Goal: Task Accomplishment & Management: Manage account settings

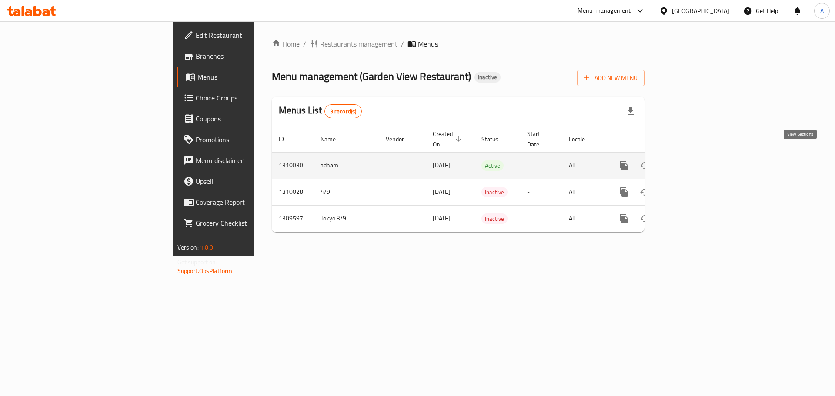
click at [692, 161] on icon "enhanced table" at bounding box center [687, 166] width 10 height 10
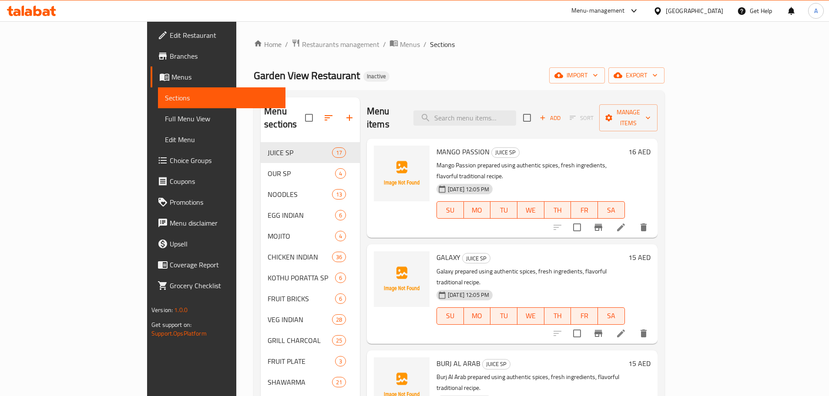
click at [165, 119] on span "Full Menu View" at bounding box center [222, 119] width 114 height 10
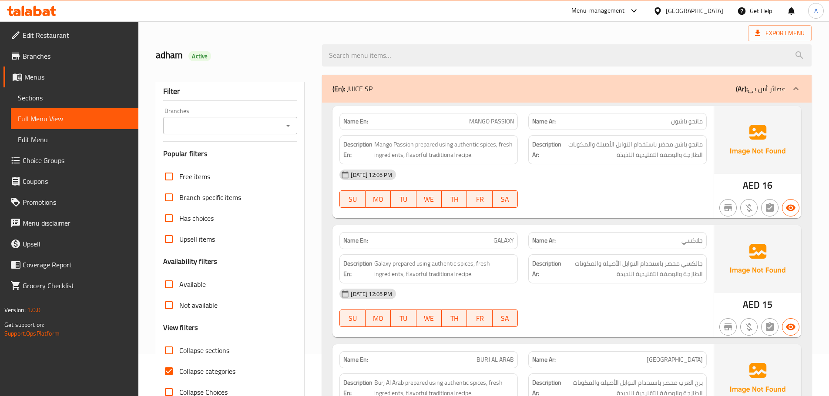
scroll to position [131, 0]
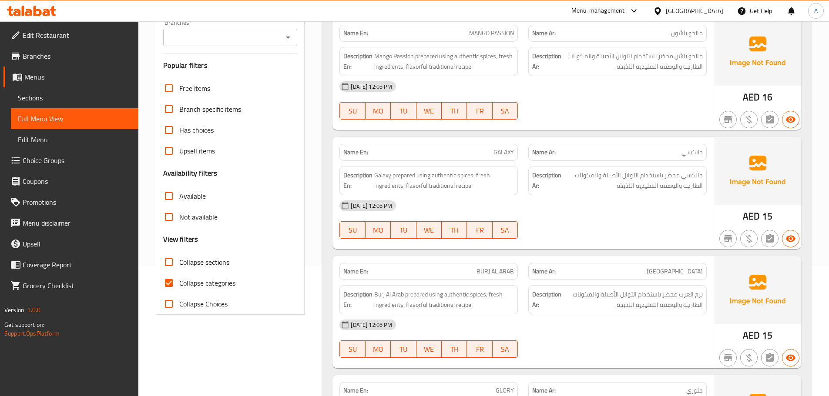
click at [174, 287] on input "Collapse categories" at bounding box center [168, 283] width 21 height 21
checkbox input "false"
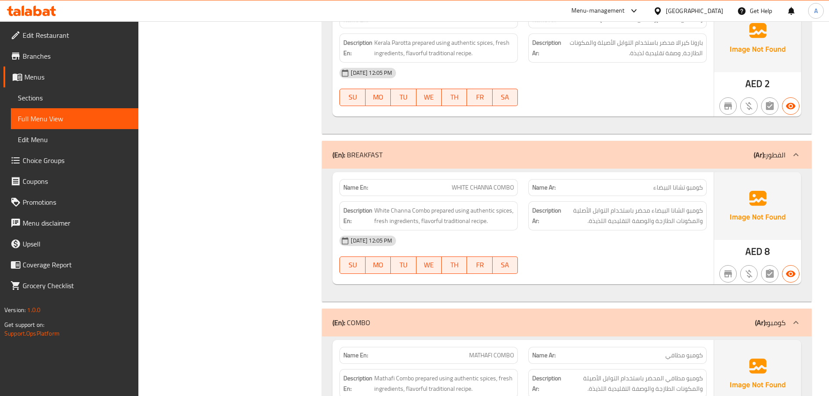
scroll to position [36747, 0]
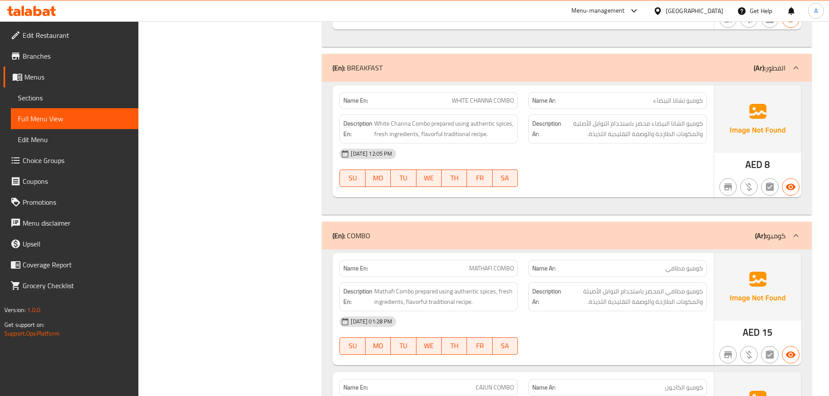
click at [36, 59] on span "Branches" at bounding box center [77, 56] width 109 height 10
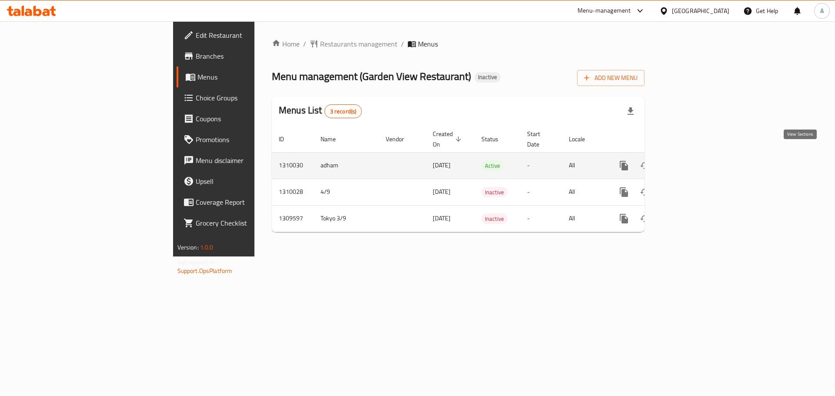
click at [692, 161] on icon "enhanced table" at bounding box center [687, 166] width 10 height 10
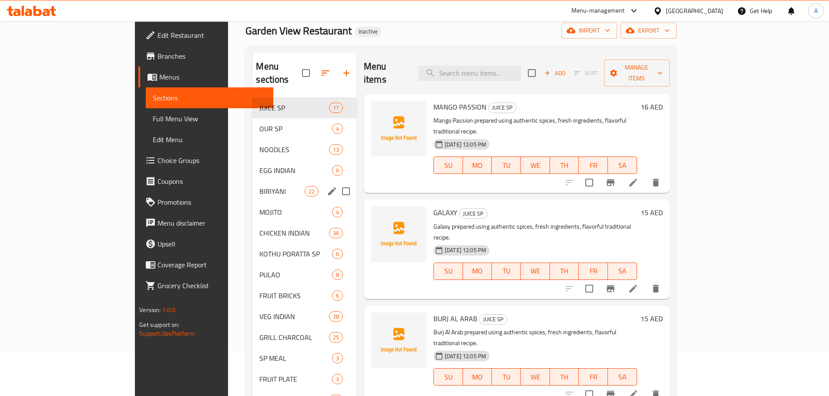
scroll to position [41, 0]
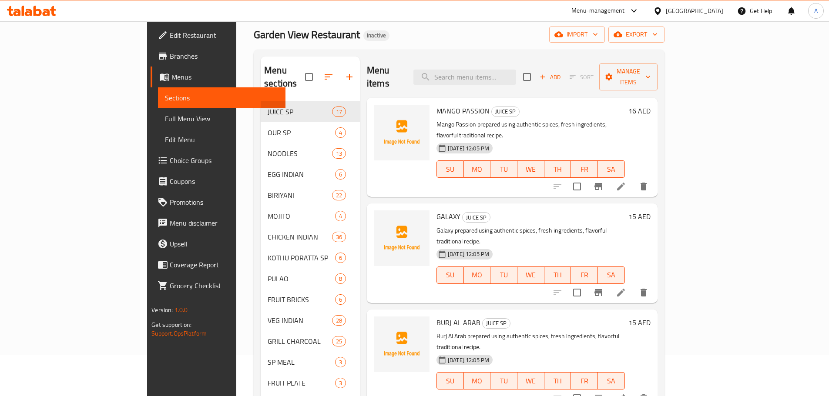
drag, startPoint x: 37, startPoint y: 113, endPoint x: 38, endPoint y: 120, distance: 8.0
click at [165, 114] on span "Full Menu View" at bounding box center [222, 119] width 114 height 10
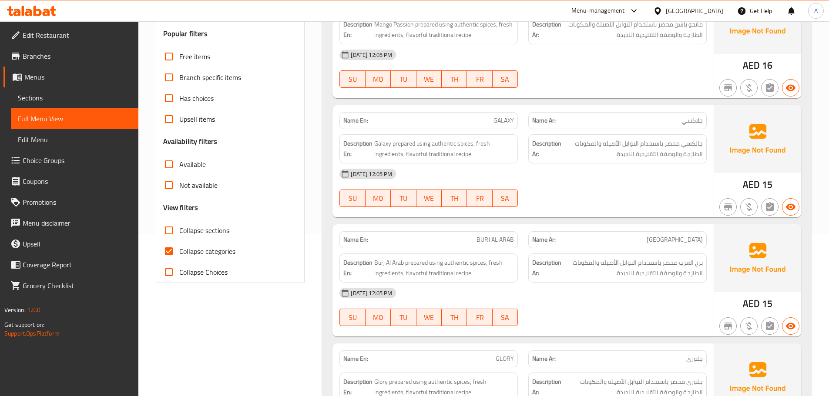
scroll to position [171, 0]
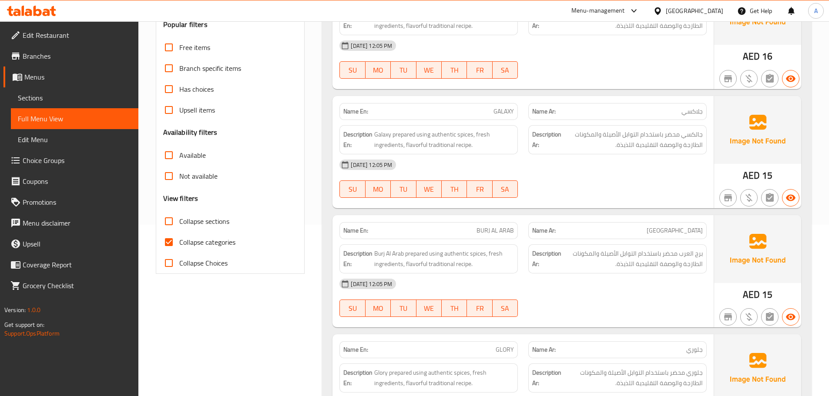
click at [186, 241] on span "Collapse categories" at bounding box center [207, 242] width 56 height 10
click at [179, 241] on input "Collapse categories" at bounding box center [168, 242] width 21 height 21
checkbox input "false"
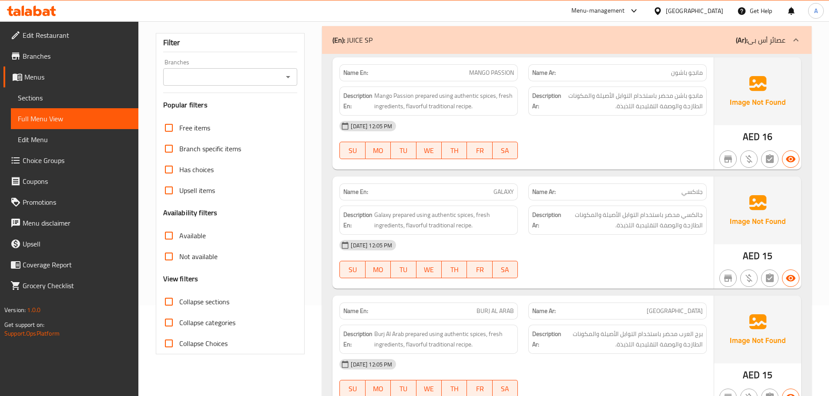
scroll to position [0, 0]
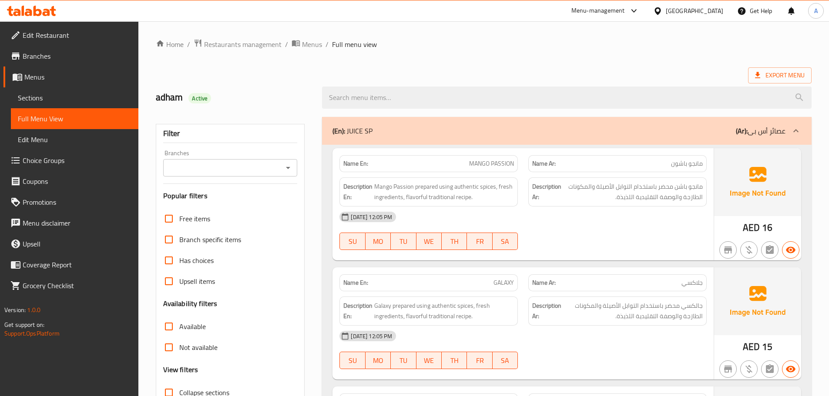
drag, startPoint x: 308, startPoint y: 43, endPoint x: 318, endPoint y: 53, distance: 14.8
click at [308, 43] on span "Menus" at bounding box center [312, 44] width 20 height 10
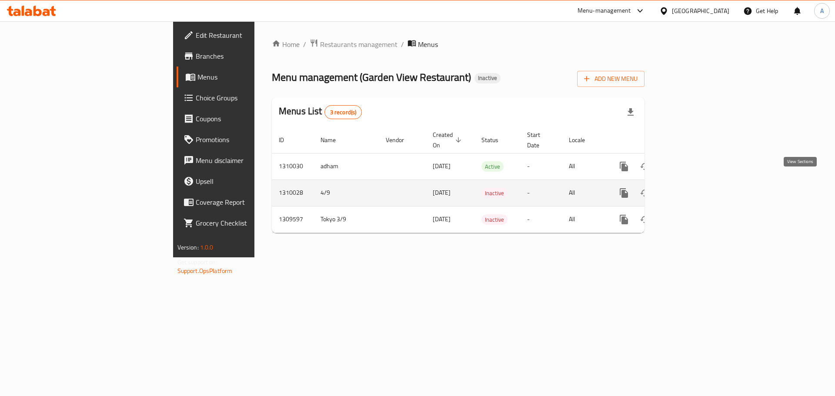
click at [692, 188] on icon "enhanced table" at bounding box center [687, 193] width 10 height 10
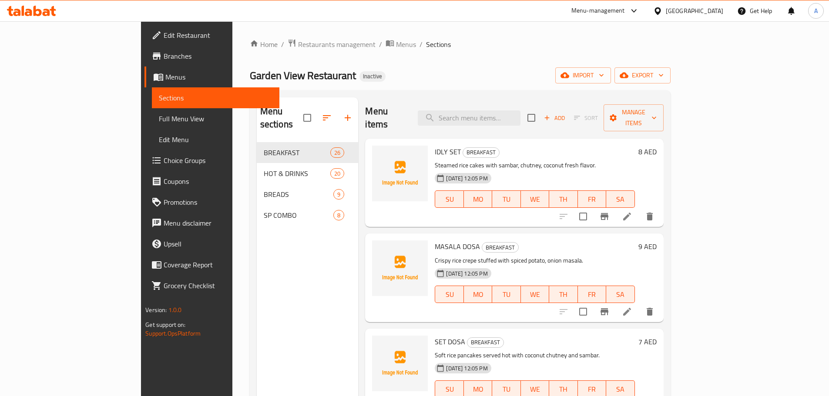
click at [165, 79] on span "Menus" at bounding box center [218, 77] width 107 height 10
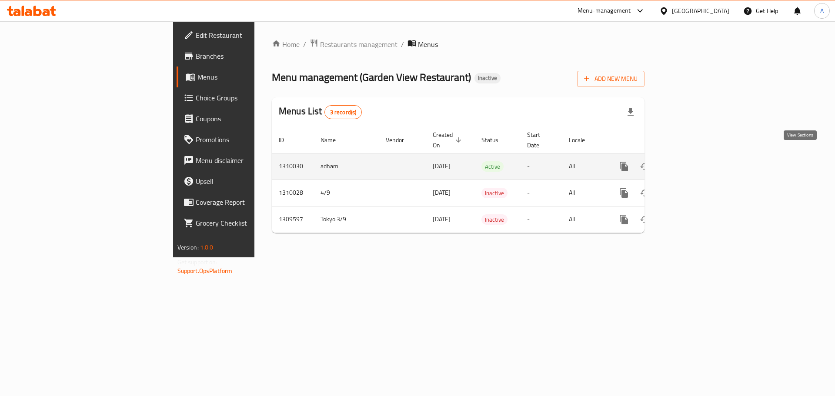
click at [692, 161] on icon "enhanced table" at bounding box center [687, 166] width 10 height 10
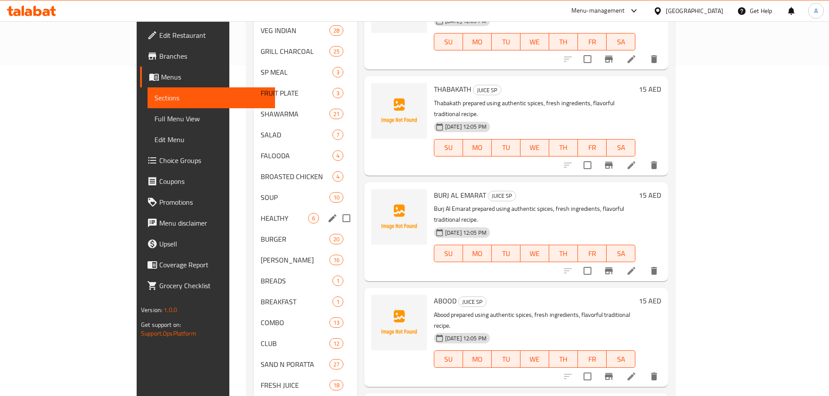
scroll to position [345, 0]
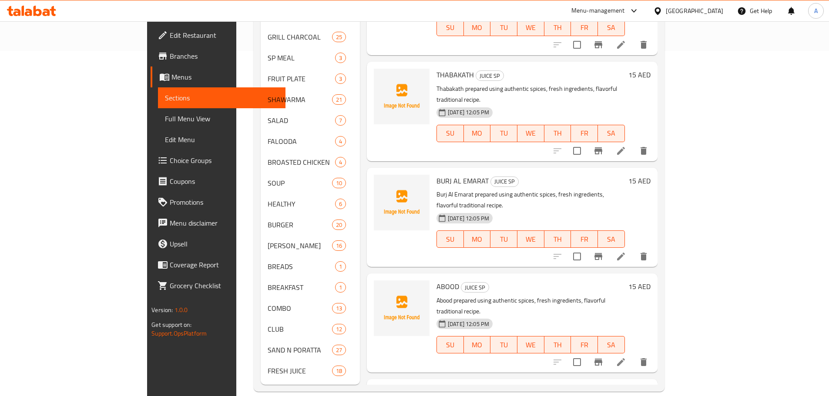
click at [158, 110] on link "Full Menu View" at bounding box center [221, 118] width 127 height 21
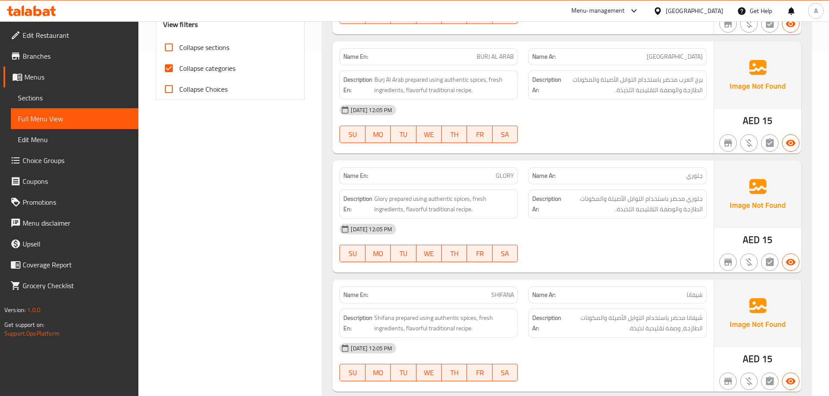
click at [205, 70] on span "Collapse categories" at bounding box center [207, 68] width 56 height 10
click at [179, 70] on input "Collapse categories" at bounding box center [168, 68] width 21 height 21
checkbox input "false"
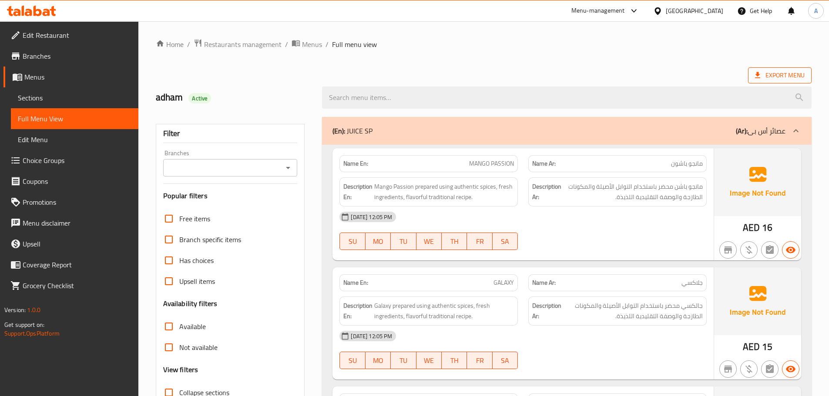
click at [759, 71] on icon at bounding box center [757, 75] width 9 height 9
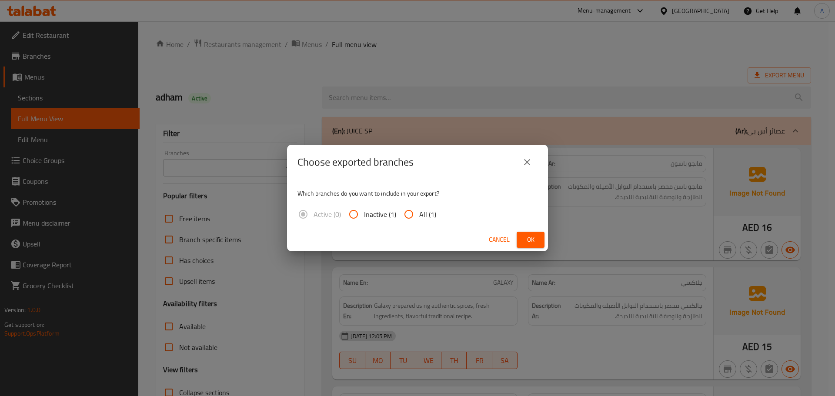
click at [428, 212] on span "All (1)" at bounding box center [427, 214] width 17 height 10
click at [404, 215] on input "All (1)" at bounding box center [408, 214] width 21 height 21
radio input "true"
click at [531, 237] on span "Ok" at bounding box center [531, 239] width 14 height 11
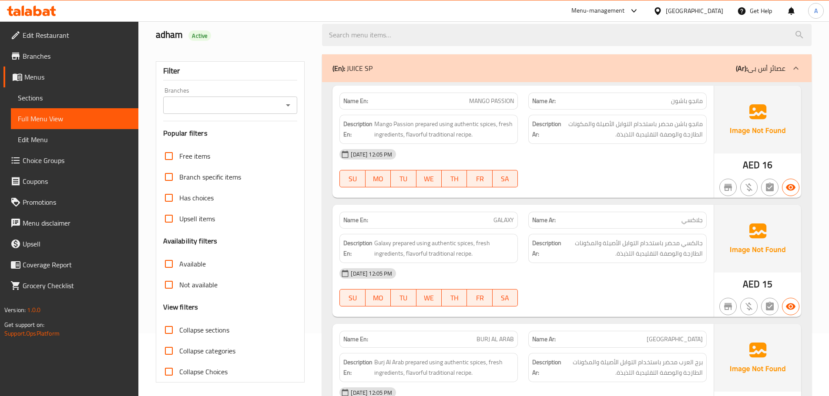
scroll to position [131, 0]
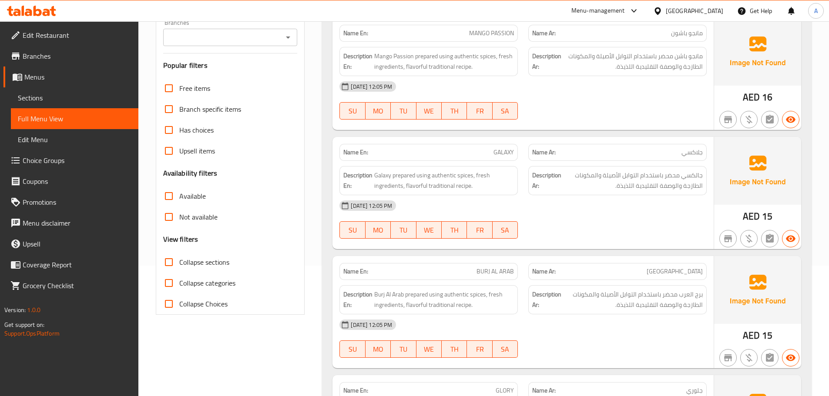
drag, startPoint x: 579, startPoint y: 316, endPoint x: 587, endPoint y: 287, distance: 30.8
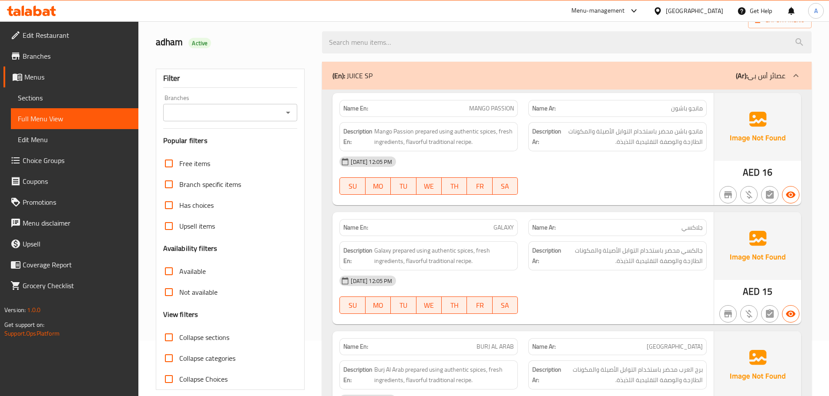
scroll to position [0, 0]
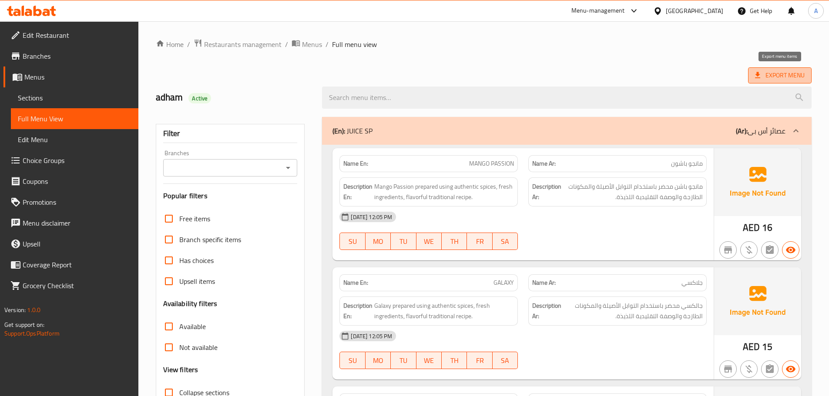
click at [798, 74] on span "Export Menu" at bounding box center [780, 75] width 50 height 11
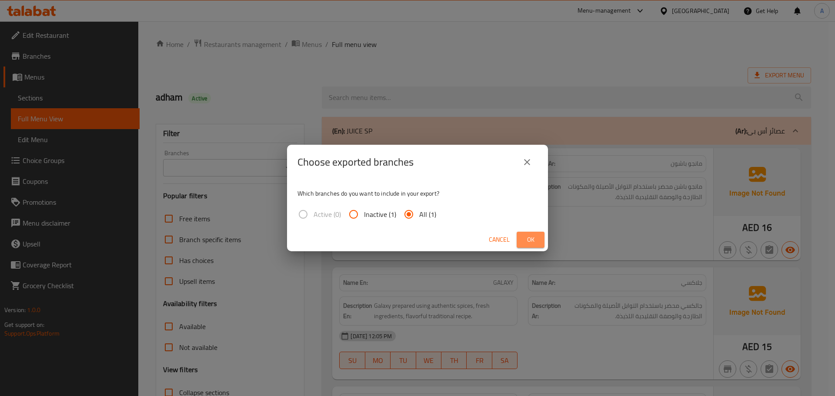
click at [544, 247] on button "Ok" at bounding box center [531, 240] width 28 height 16
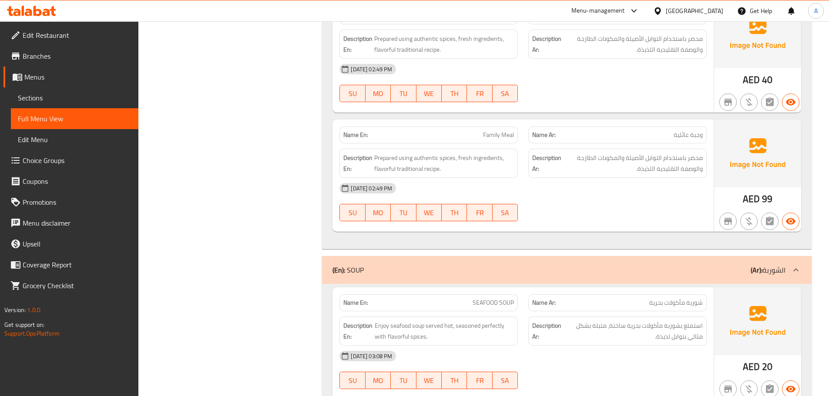
scroll to position [29024, 0]
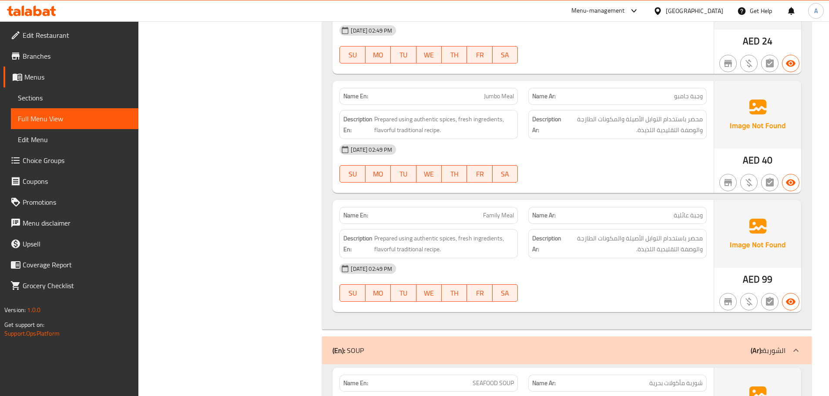
click at [696, 13] on div "United Arab Emirates" at bounding box center [694, 11] width 57 height 10
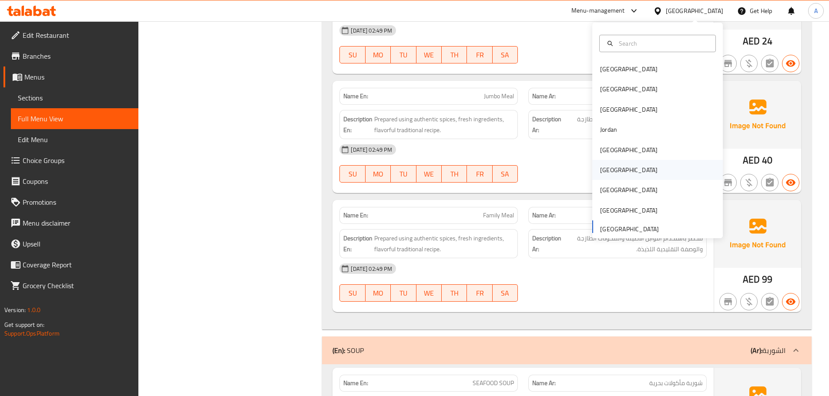
click at [606, 170] on div "[GEOGRAPHIC_DATA]" at bounding box center [628, 170] width 57 height 10
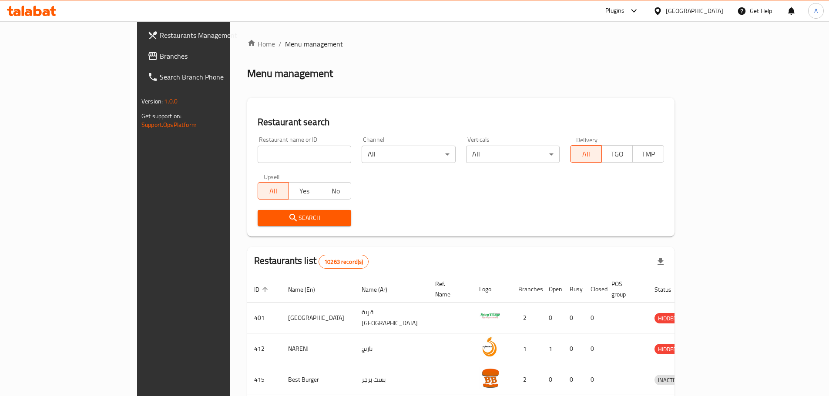
click at [160, 59] on span "Branches" at bounding box center [214, 56] width 109 height 10
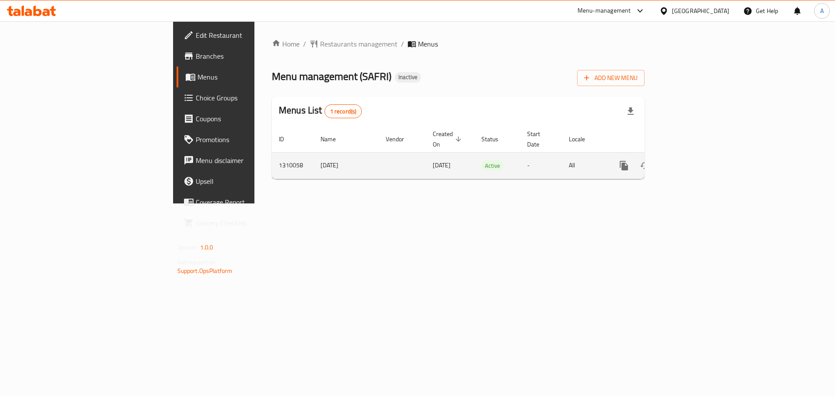
click at [692, 161] on icon "enhanced table" at bounding box center [687, 166] width 10 height 10
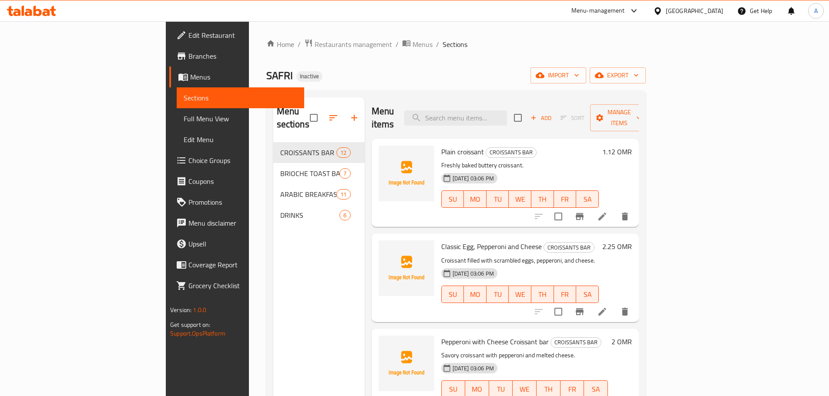
click at [184, 118] on span "Full Menu View" at bounding box center [241, 119] width 114 height 10
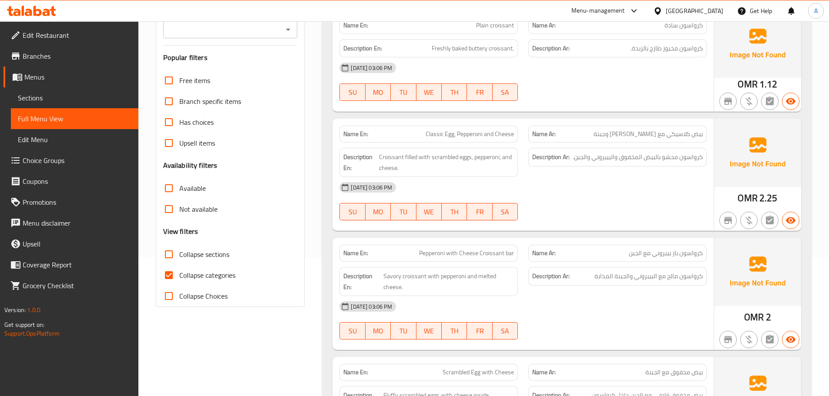
scroll to position [174, 0]
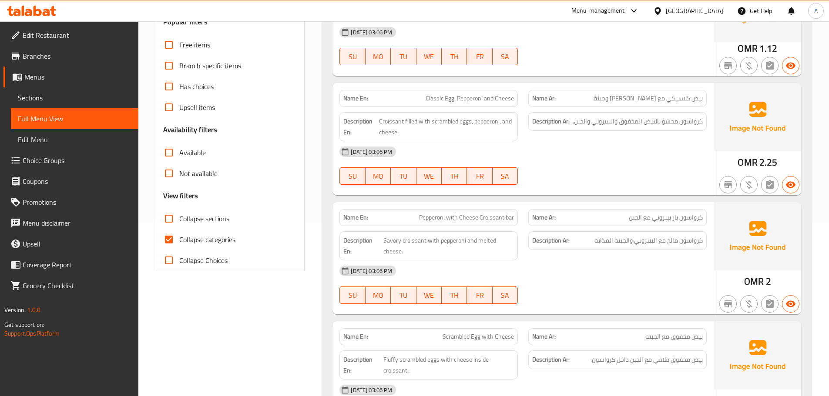
click at [182, 241] on span "Collapse categories" at bounding box center [207, 239] width 56 height 10
click at [179, 241] on input "Collapse categories" at bounding box center [168, 239] width 21 height 21
checkbox input "false"
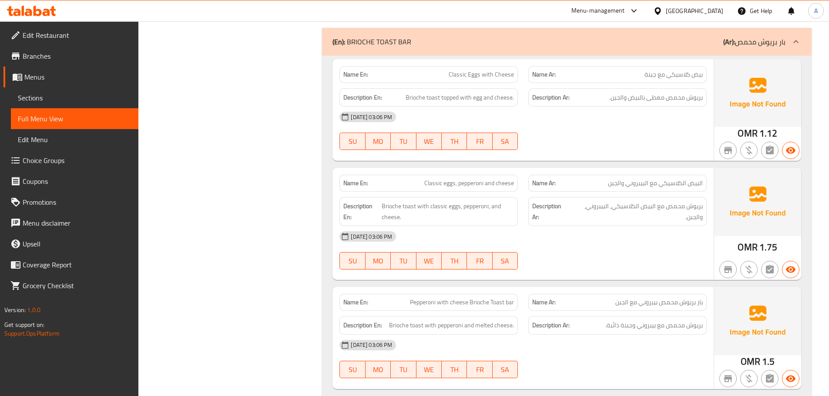
scroll to position [1479, 0]
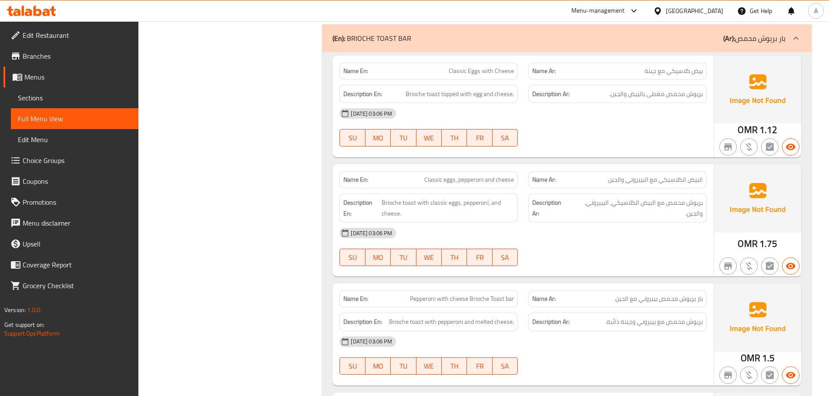
click at [479, 177] on span "Classic eggs, pepperoni and cheese" at bounding box center [469, 179] width 90 height 9
click at [480, 177] on span "Classic eggs, pepperoni and cheese" at bounding box center [469, 179] width 90 height 9
copy span "Classic eggs, pepperoni and cheese"
click at [602, 244] on div "04-09-2025 03:06 PM" at bounding box center [523, 233] width 378 height 21
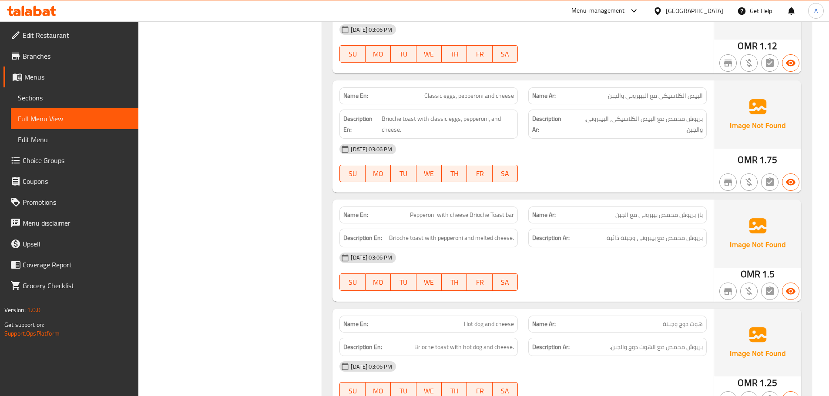
scroll to position [1566, 0]
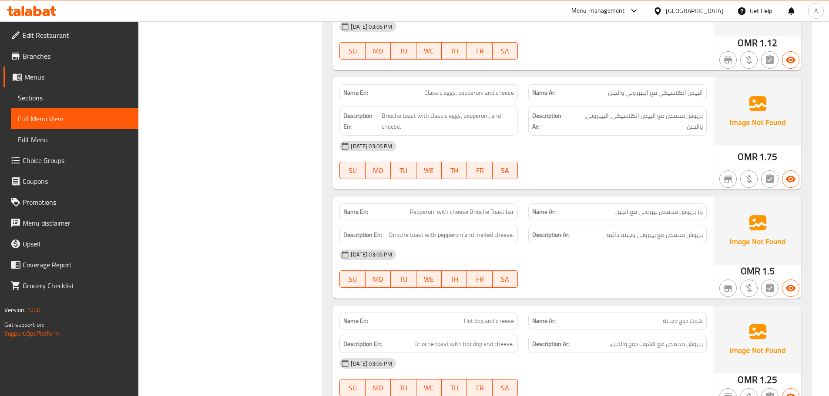
click at [616, 252] on div "04-09-2025 03:06 PM" at bounding box center [523, 254] width 378 height 21
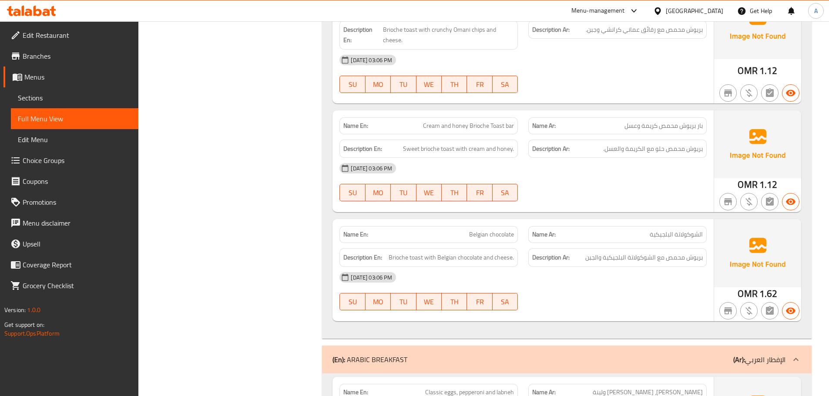
scroll to position [2001, 0]
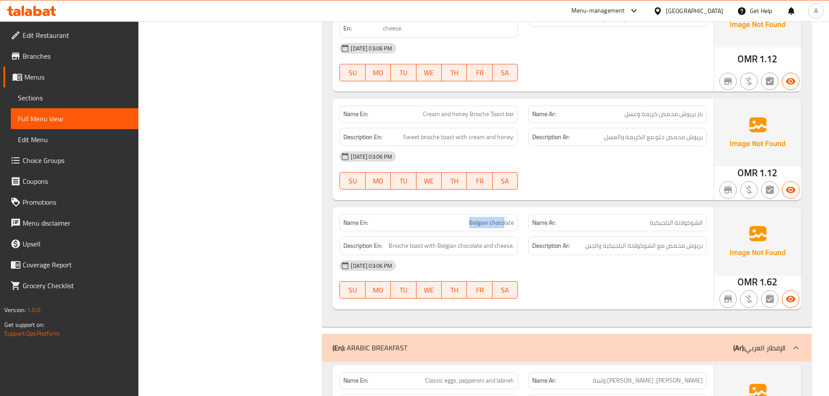
drag, startPoint x: 462, startPoint y: 223, endPoint x: 504, endPoint y: 225, distance: 42.2
click at [504, 225] on p "Name En: Belgian chocolate" at bounding box center [428, 222] width 171 height 9
copy span "Belgian choco"
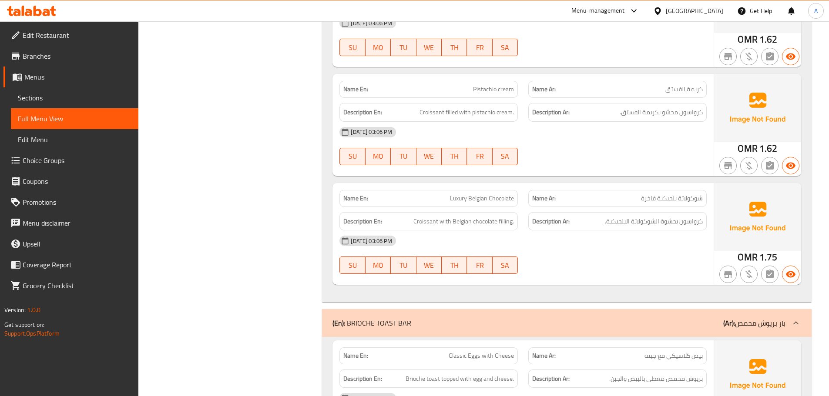
scroll to position [2026, 0]
click at [599, 243] on div "04-09-2025 03:06 PM" at bounding box center [523, 241] width 378 height 21
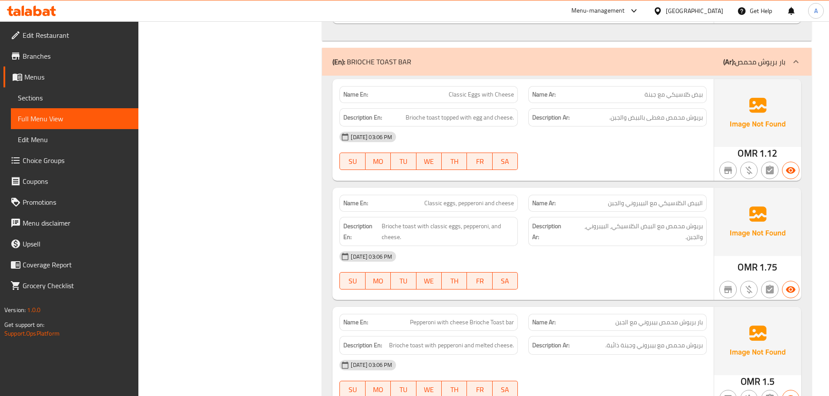
scroll to position [0, 0]
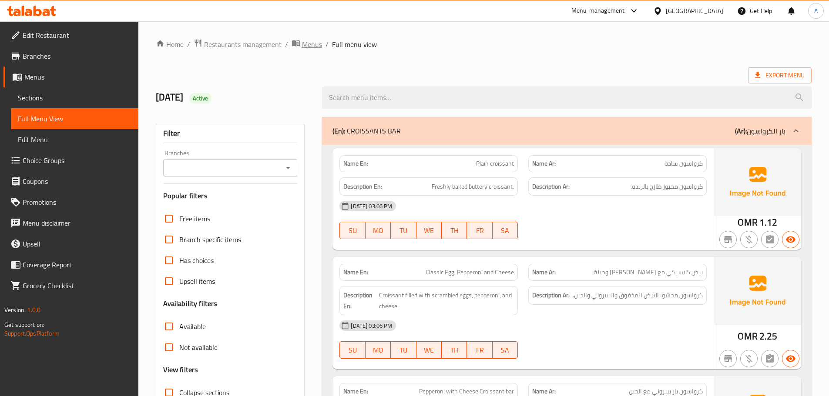
click at [305, 43] on span "Menus" at bounding box center [312, 44] width 20 height 10
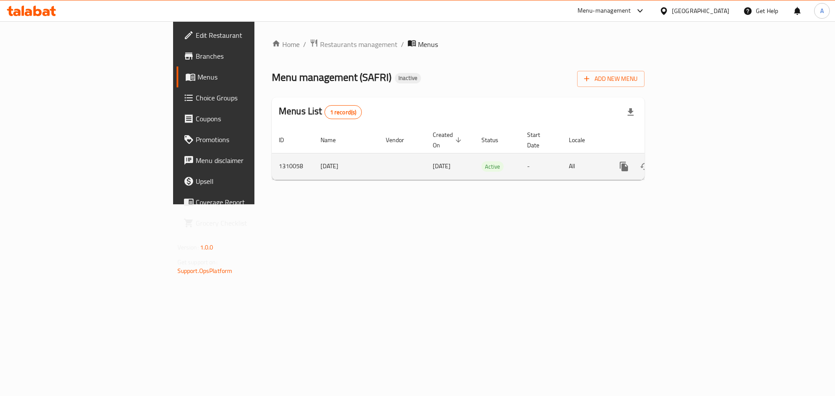
click at [691, 163] on icon "enhanced table" at bounding box center [687, 167] width 8 height 8
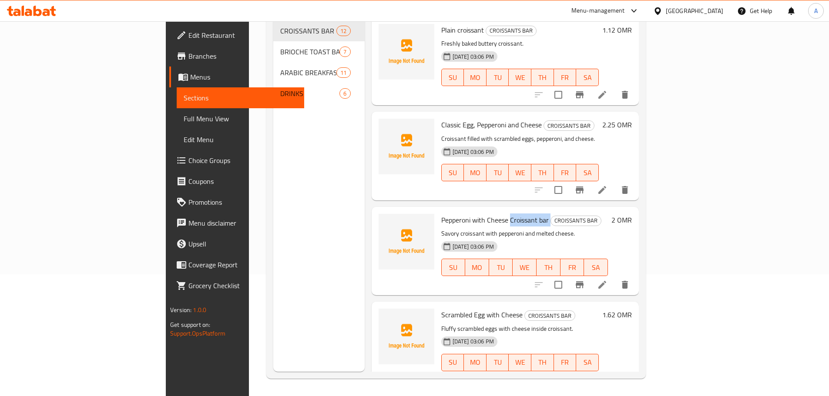
drag, startPoint x: 469, startPoint y: 205, endPoint x: 512, endPoint y: 205, distance: 42.6
click at [512, 214] on h6 "Pepperoni with Cheese Croissant bar CROISSANTS BAR" at bounding box center [524, 220] width 167 height 12
copy h6 "Croissant bar"
click at [273, 285] on div "Menu sections CROISSANTS BAR 12 BRIOCHE TOAST BAR 7 ARABIC BREAKFAST 11 DRINKS 6" at bounding box center [318, 174] width 91 height 396
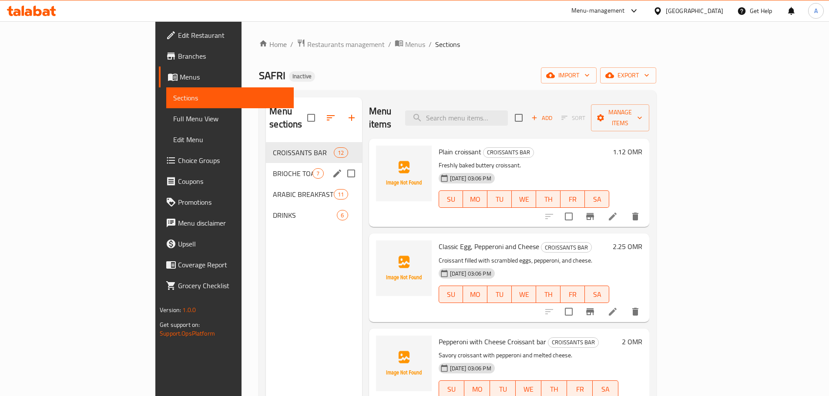
click at [273, 168] on span "BRIOCHE TOAST BAR" at bounding box center [293, 173] width 40 height 10
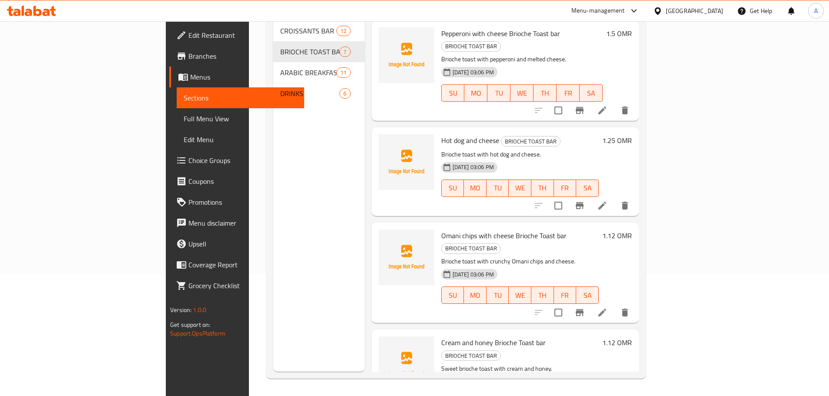
scroll to position [30, 0]
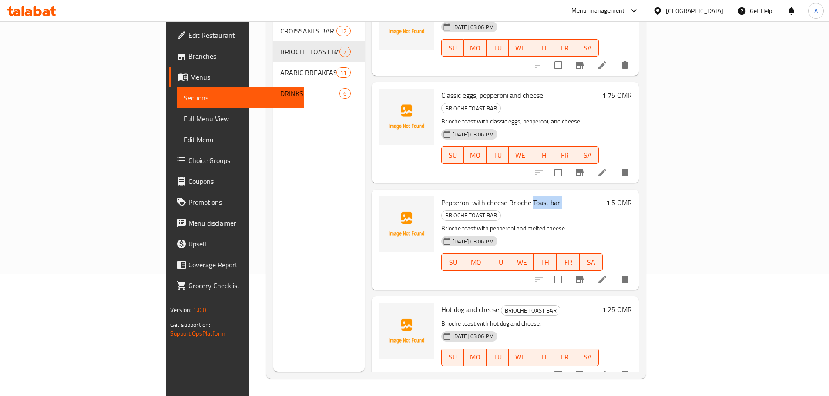
drag, startPoint x: 492, startPoint y: 177, endPoint x: 524, endPoint y: 177, distance: 32.2
click at [524, 197] on h6 "Pepperoni with cheese Brioche Toast bar BRIOCHE TOAST BAR" at bounding box center [521, 209] width 161 height 24
copy h6 "Toast bar"
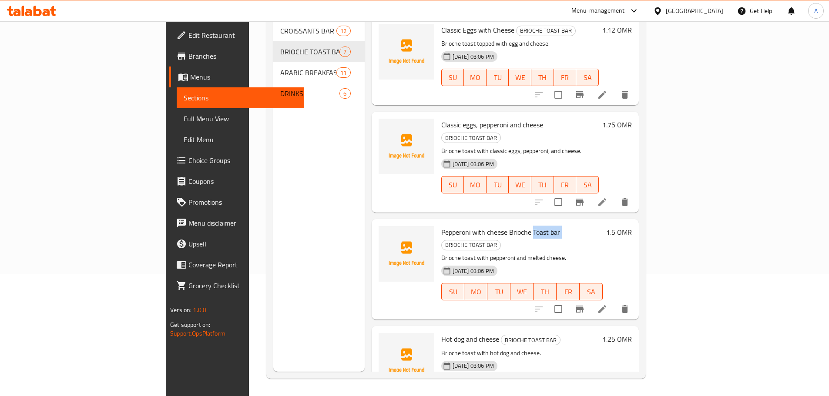
scroll to position [2, 0]
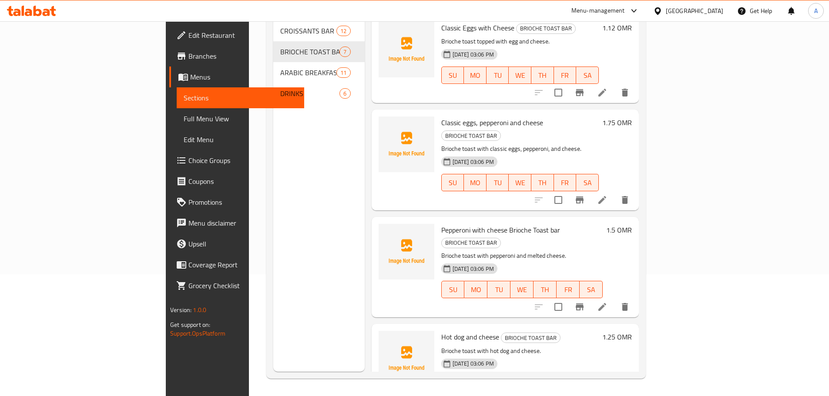
click at [473, 224] on span "Pepperoni with cheese Brioche Toast bar" at bounding box center [500, 230] width 119 height 13
click at [477, 224] on span "Pepperoni with cheese Brioche Toast bar" at bounding box center [500, 230] width 119 height 13
copy span "Brioche"
click at [533, 281] on button "WE" at bounding box center [521, 289] width 23 height 17
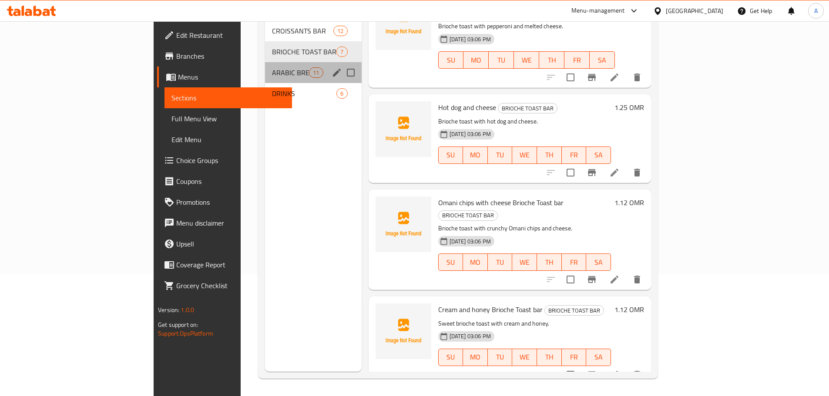
click at [272, 67] on span "ARABIC BREAKFAST" at bounding box center [290, 72] width 37 height 10
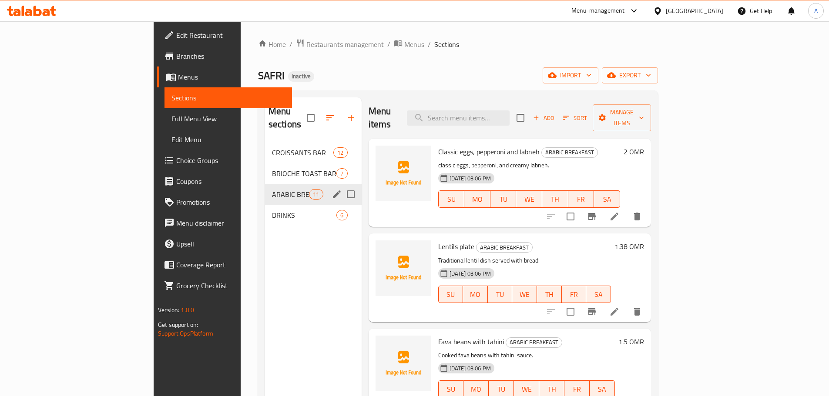
click at [333, 191] on icon "edit" at bounding box center [337, 195] width 8 height 8
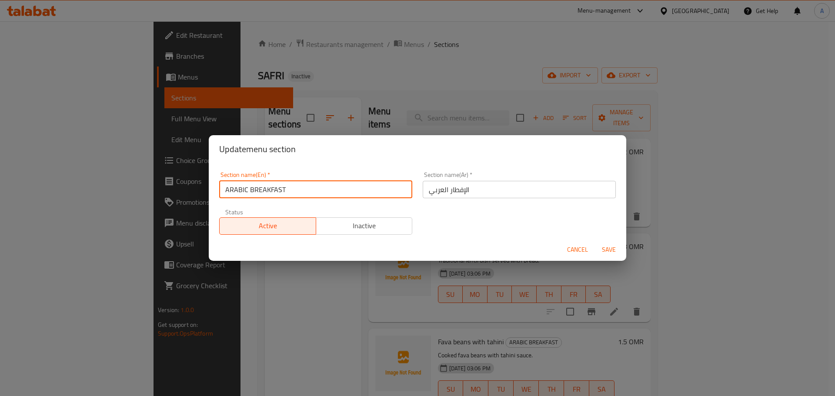
drag, startPoint x: 309, startPoint y: 189, endPoint x: 251, endPoint y: 189, distance: 57.9
click at [251, 189] on input "ARABIC BREAKFAST" at bounding box center [315, 189] width 193 height 17
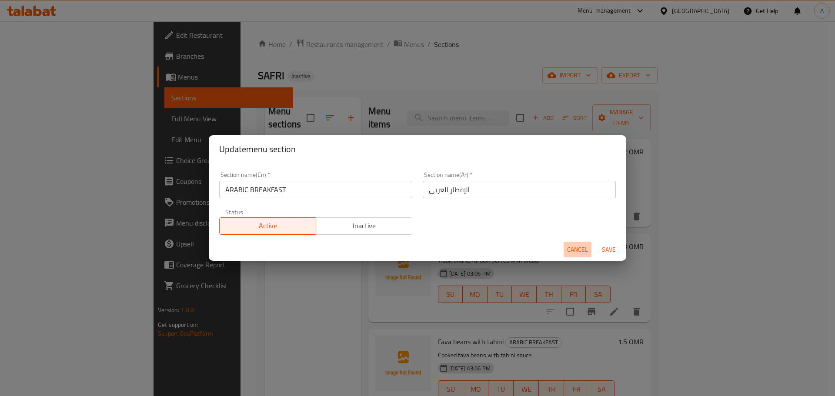
click at [579, 252] on span "Cancel" at bounding box center [577, 249] width 21 height 11
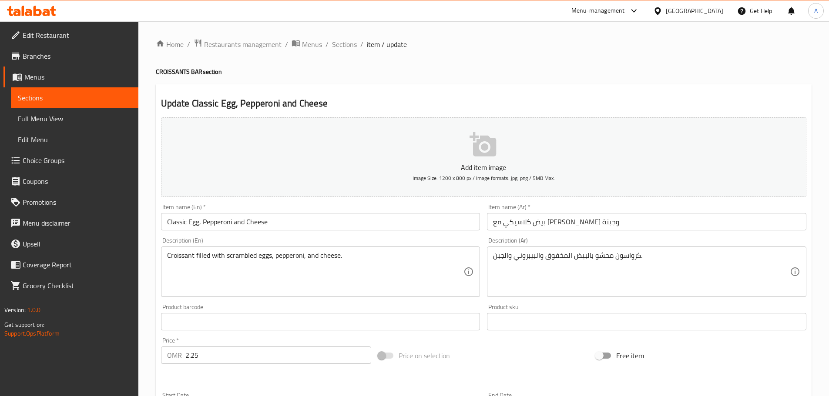
click at [295, 216] on input "Classic Egg, Pepperoni and Cheese" at bounding box center [320, 221] width 319 height 17
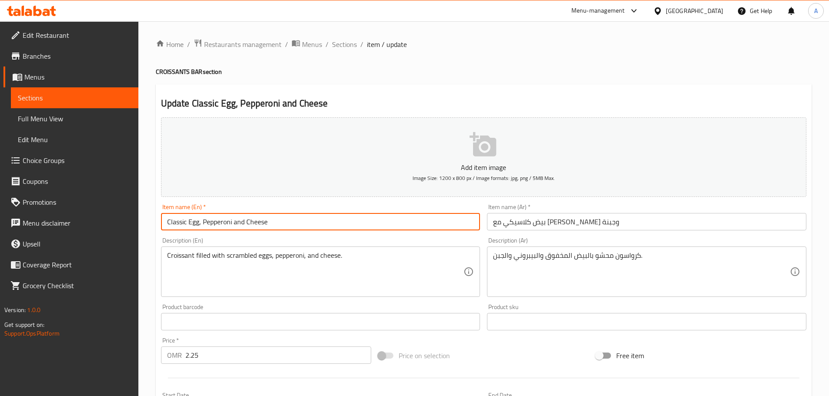
paste input "Croissant bar"
type input "Classic Egg, Pepperoni and Cheese Croissant bar"
click at [609, 224] on input "بيض كلاسيكي مع [PERSON_NAME] وجبنة" at bounding box center [646, 221] width 319 height 17
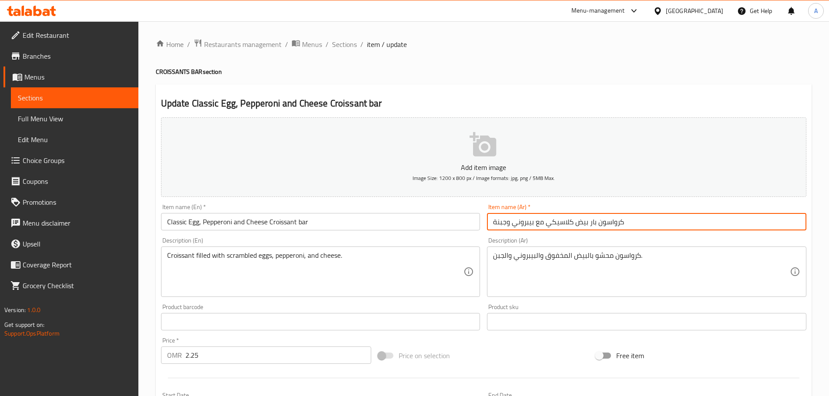
type input "كرواسون بار بيض كلاسيكي مع بيبروني وجبنة"
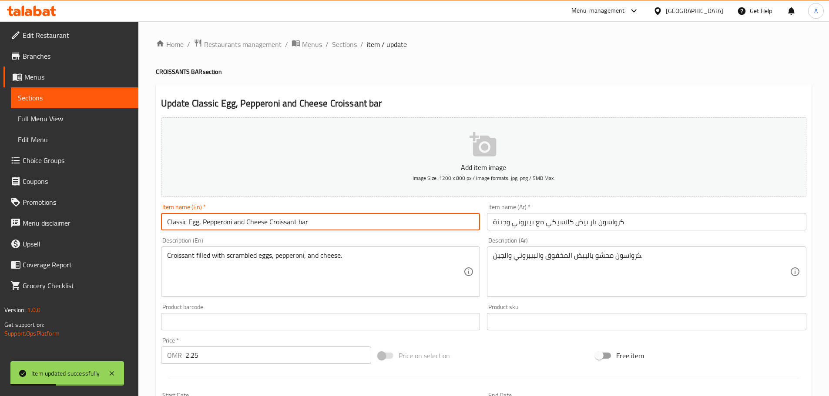
drag, startPoint x: 268, startPoint y: 225, endPoint x: 336, endPoint y: 225, distance: 67.9
click at [336, 225] on input "Classic Egg, Pepperoni and Cheese Croissant bar" at bounding box center [320, 221] width 319 height 17
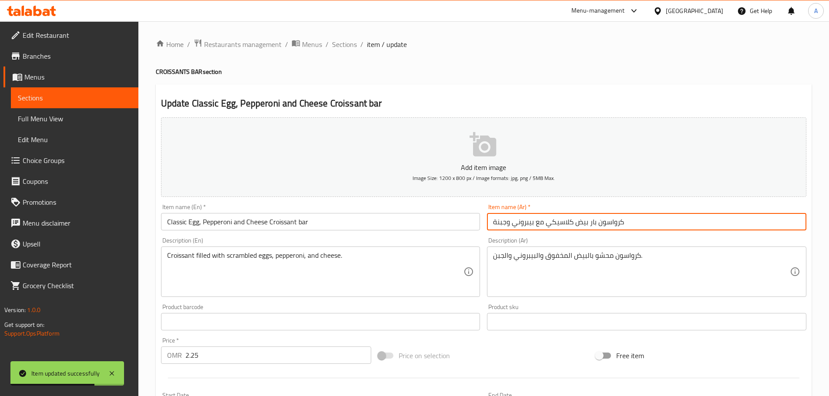
click at [590, 222] on input "كرواسون بار بيض كلاسيكي مع بيبروني وجبنة" at bounding box center [646, 221] width 319 height 17
click at [588, 227] on input "كرواسون بار بيض كلاسيكي مع بيبروني وجبنة" at bounding box center [646, 221] width 319 height 17
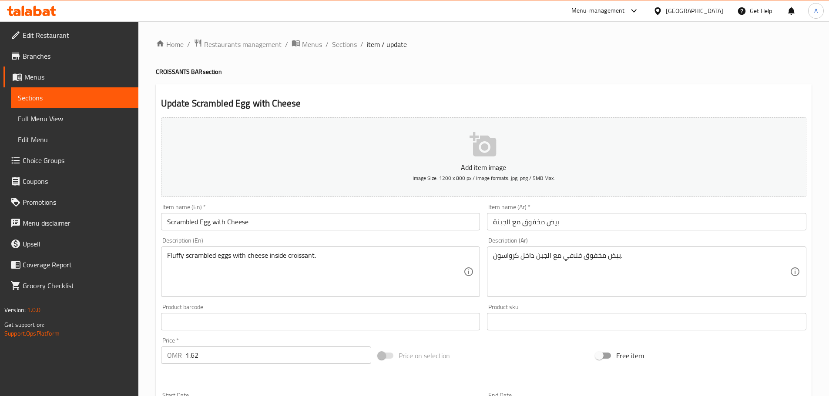
click at [287, 226] on input "Scrambled Egg with Cheese" at bounding box center [320, 221] width 319 height 17
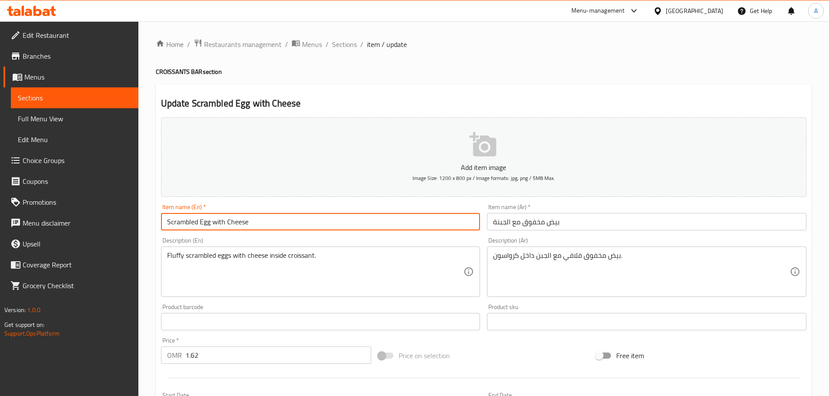
paste input "Croissant bar"
click at [251, 220] on input "Scrambled Egg with Cheese Croissant bar" at bounding box center [320, 221] width 319 height 17
type input "Scrambled Egg with Cheese Croissant bar"
click at [565, 219] on input "بيض مخفوق مع الجبنة" at bounding box center [646, 221] width 319 height 17
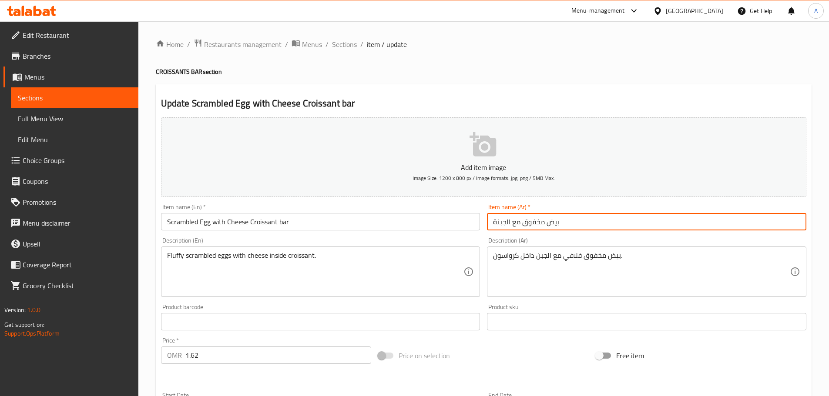
paste input "كرواسون بار"
type input "كرواسون بار بيض مخفوق مع الجبنة"
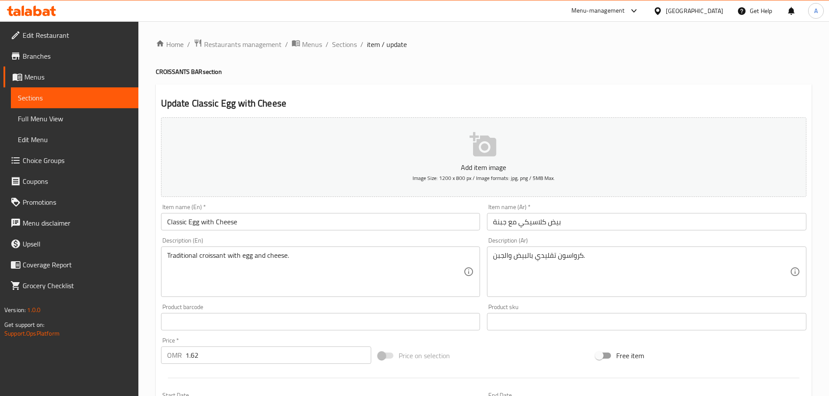
click at [253, 224] on input "Classic Egg with Cheese" at bounding box center [320, 221] width 319 height 17
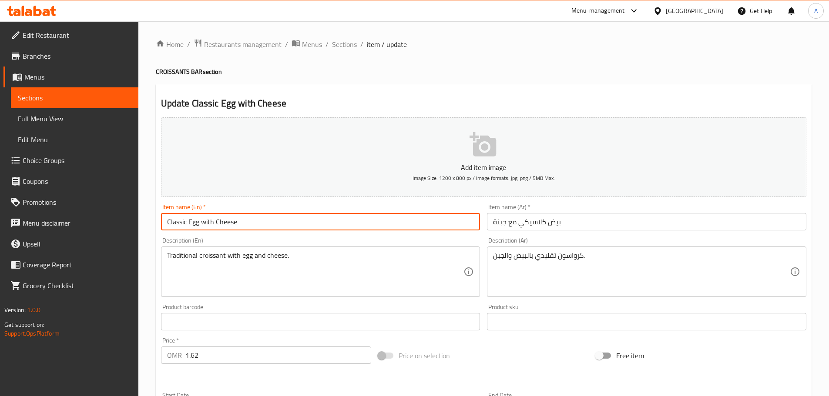
paste input "Croissant bar"
type input "Classic Egg with Cheese Croissant bar"
click at [617, 222] on input "بيض كلاسيكي مع جبنة" at bounding box center [646, 221] width 319 height 17
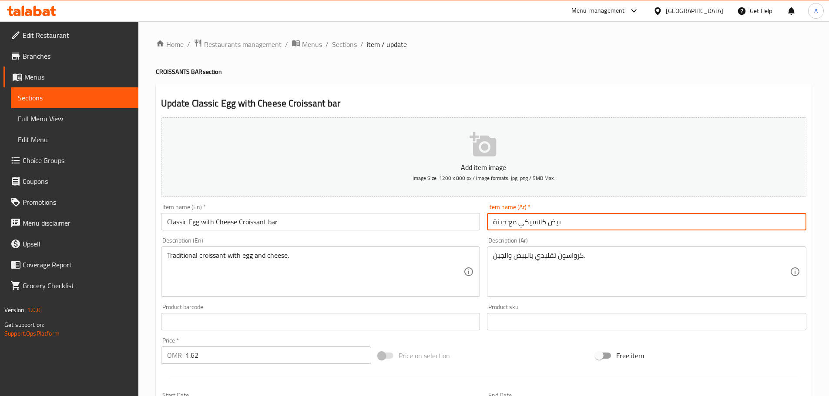
paste input "كرواسون بار"
type input "كرواسون بار بيض كلاسيكي مع جبنة"
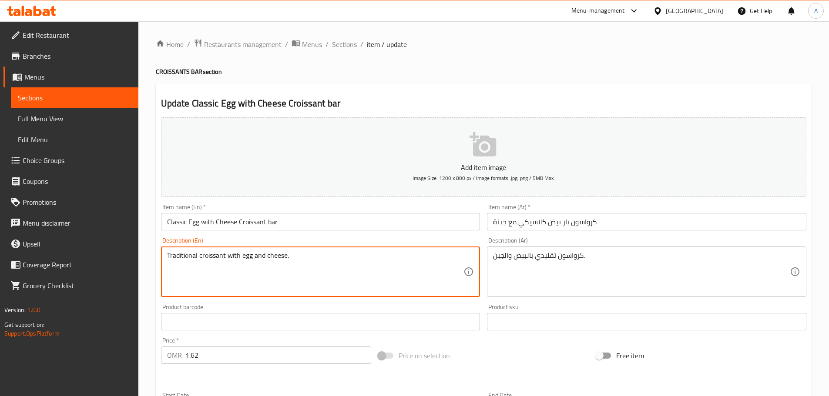
click at [304, 254] on textarea "Traditional croissant with egg and cheese." at bounding box center [315, 271] width 297 height 41
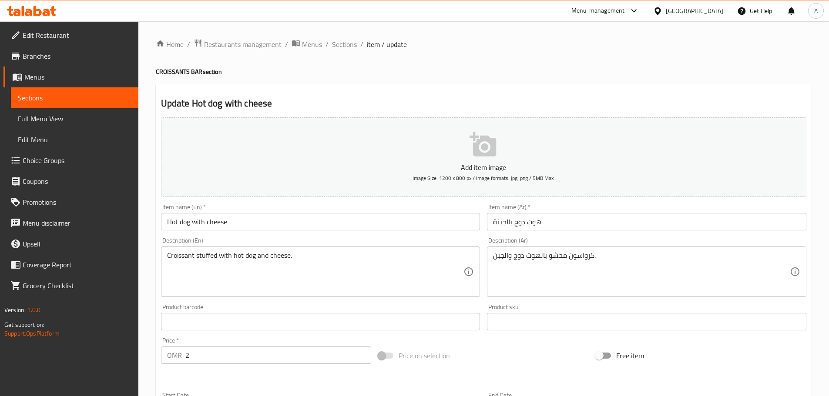
click at [278, 223] on input "Hot dog with cheese" at bounding box center [320, 221] width 319 height 17
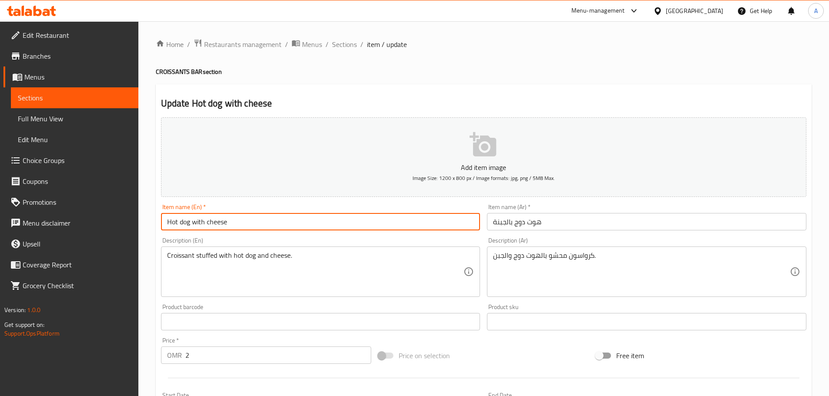
paste input "Croissant bar"
type input "Hot dog with cheese Croissant bar"
click at [570, 222] on input "هوت دوج بالجبنة" at bounding box center [646, 221] width 319 height 17
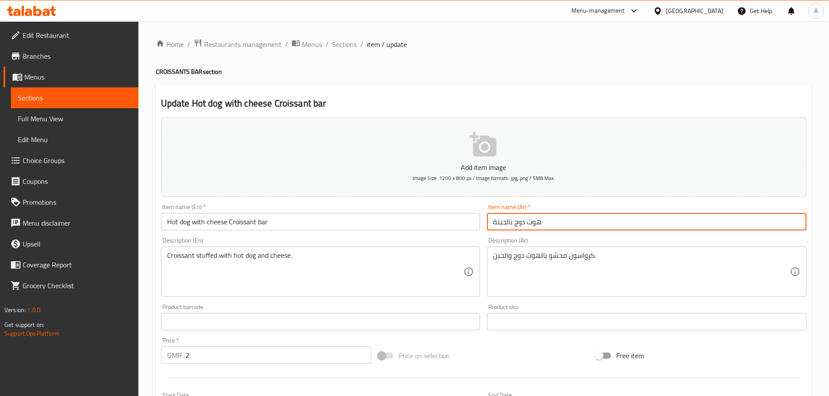
paste input "كرواسون بار"
type input "كرواسون بار هوت دوج بالجبنة"
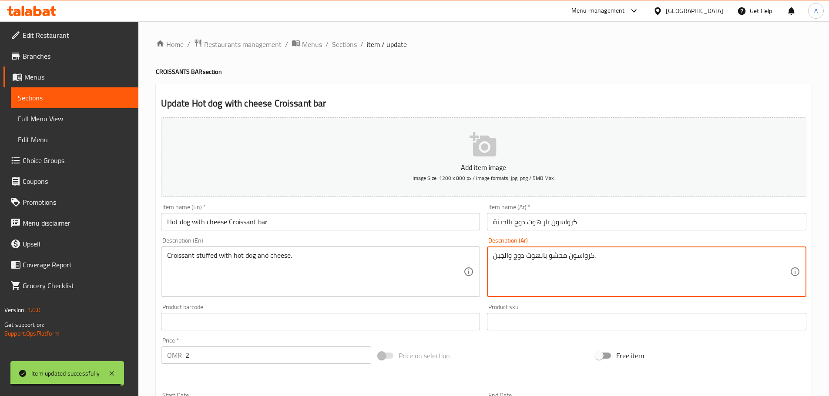
click at [409, 221] on input "Hot dog with cheese Croissant bar" at bounding box center [320, 221] width 319 height 17
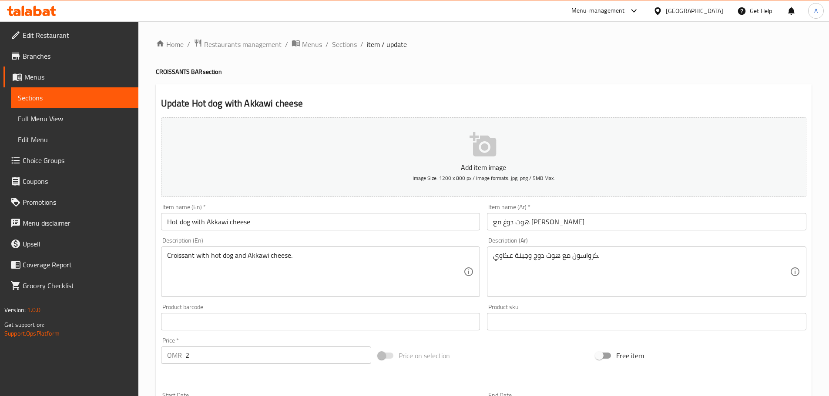
click at [272, 228] on input "Hot dog with Akkawi cheese" at bounding box center [320, 221] width 319 height 17
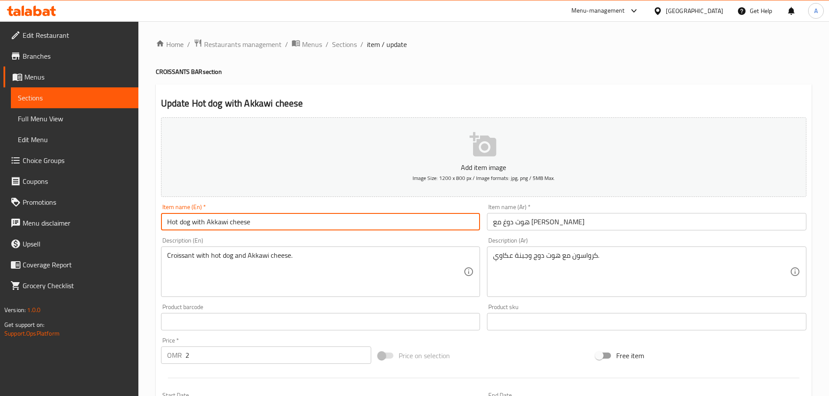
paste input "Croissant bar"
type input "Hot dog with Akkawi cheese Croissant bar"
click at [572, 219] on input "هوت دوغ مع [PERSON_NAME]" at bounding box center [646, 221] width 319 height 17
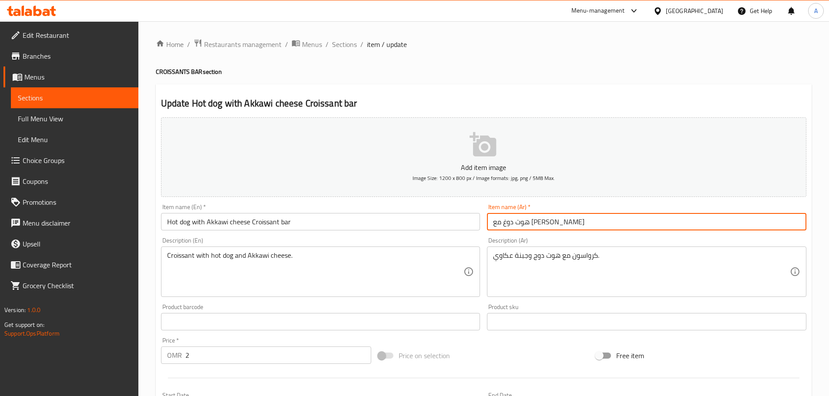
paste input "كرواسون بار"
type input "كرواسون بار هوت دوغ مع [PERSON_NAME]"
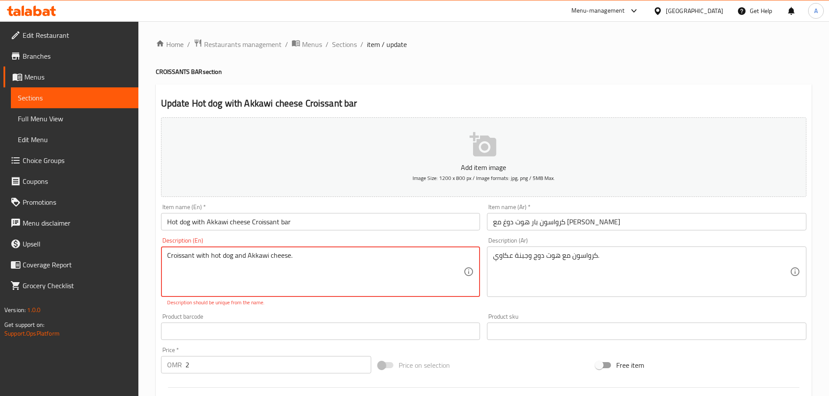
drag, startPoint x: 256, startPoint y: 257, endPoint x: 249, endPoint y: 268, distance: 13.3
click at [249, 268] on textarea "Croissant with hot dog and Akkawi cheese." at bounding box center [315, 271] width 297 height 41
click at [321, 216] on input "Hot dog with Akkawi cheese Croissant bar" at bounding box center [320, 221] width 319 height 17
click at [331, 264] on textarea "Croissant with hot dog and Akkawi cheese." at bounding box center [315, 271] width 297 height 41
paste textarea "Croissant with hot dog and Akkawi cheese."
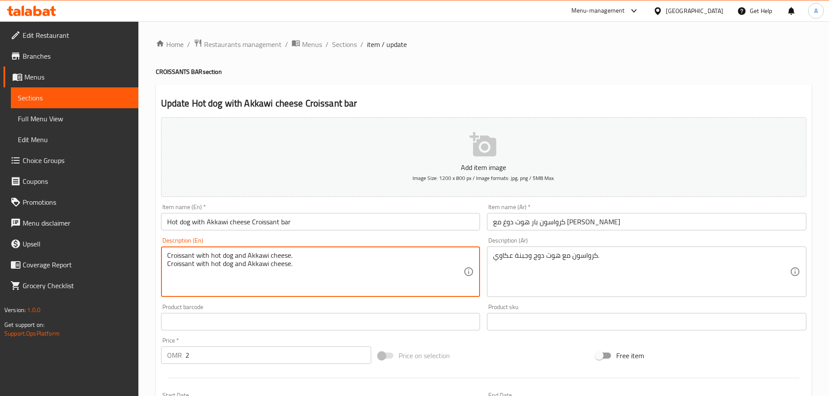
click at [250, 254] on textarea "Croissant with hot dog and Akkawi cheese. Croissant with hot dog and Akkawi che…" at bounding box center [315, 271] width 297 height 41
type textarea "Croissant with hot dog and Akkawi cheese."
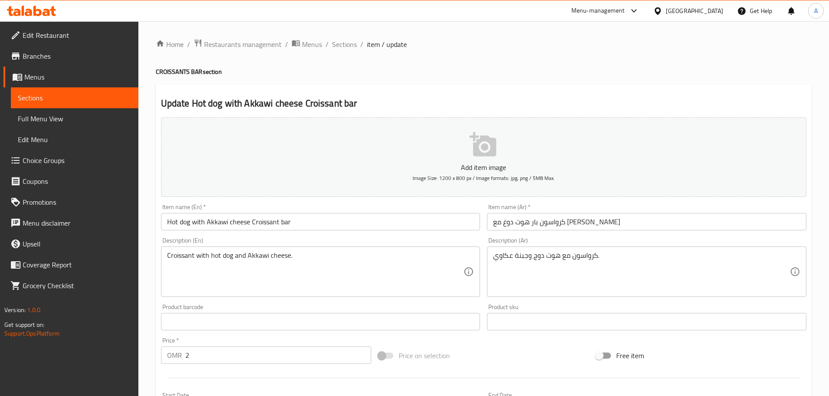
click at [284, 205] on div "Item name (En)   * Hot dog with Akkawi cheese Croissant bar Item name (En) *" at bounding box center [320, 217] width 319 height 27
click at [301, 220] on input "Hot dog with Akkawi cheese Croissant bar" at bounding box center [320, 221] width 319 height 17
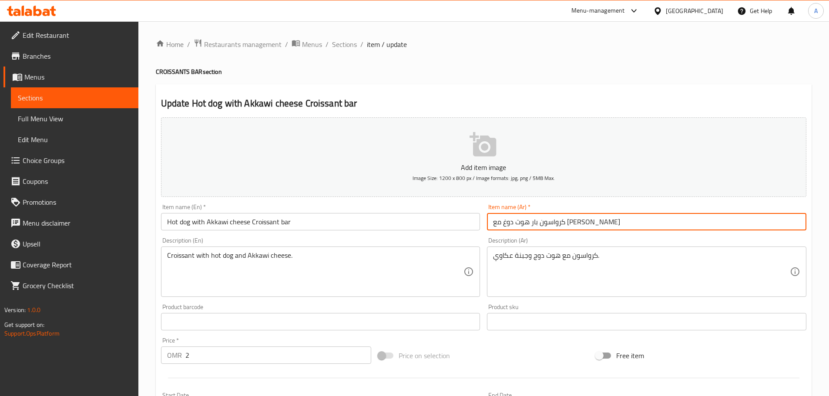
drag, startPoint x: 565, startPoint y: 222, endPoint x: 602, endPoint y: 223, distance: 36.6
click at [602, 223] on input "كرواسون بار هوت دوغ مع جبنة عكاوي" at bounding box center [646, 221] width 319 height 17
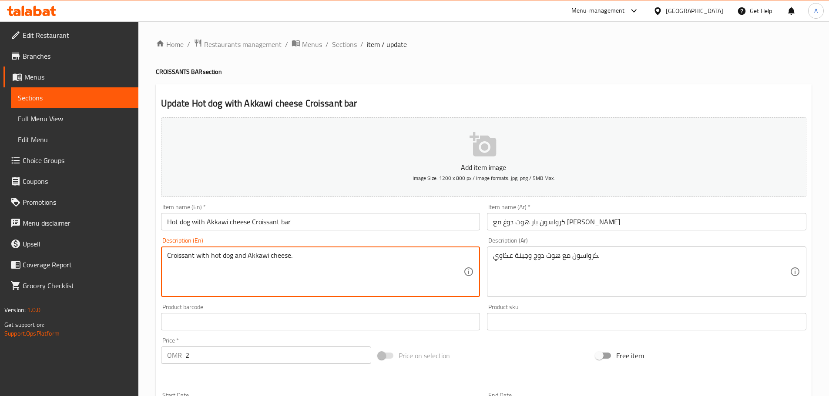
click at [342, 253] on textarea "Croissant with hot dog and Akkawi cheese." at bounding box center [315, 271] width 297 height 41
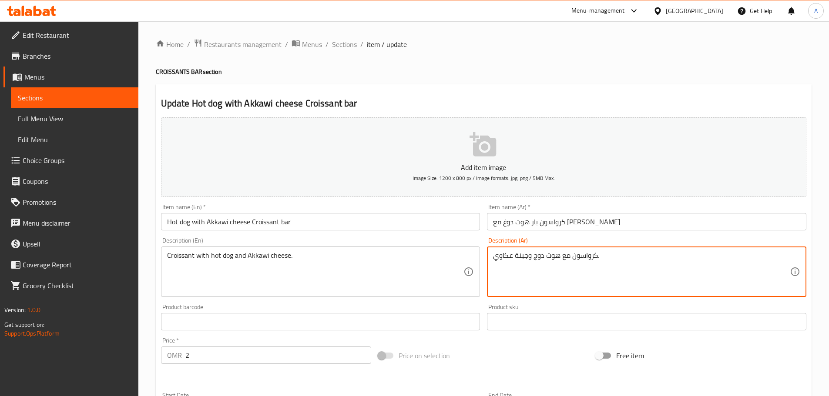
click at [536, 256] on textarea "كرواسون مع هوت دوج وجبنة عكاوي." at bounding box center [641, 271] width 297 height 41
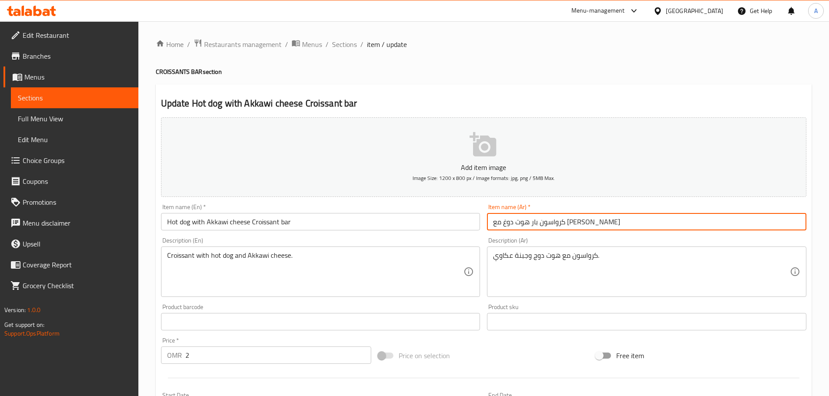
click at [543, 222] on input "كرواسون بار هوت دوغ مع جبنة عكاوي" at bounding box center [646, 221] width 319 height 17
paste input "text"
type input "كرواسون بار هوت دوج مع جبنة عكاوي"
click at [416, 224] on input "Hot dog with Akkawi cheese Croissant bar" at bounding box center [320, 221] width 319 height 17
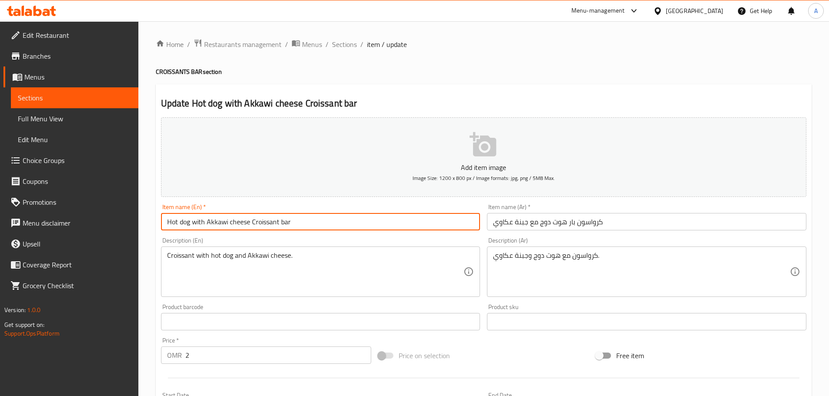
click at [388, 220] on input "Hot dog with Akkawi cheese Croissant bar" at bounding box center [320, 221] width 319 height 17
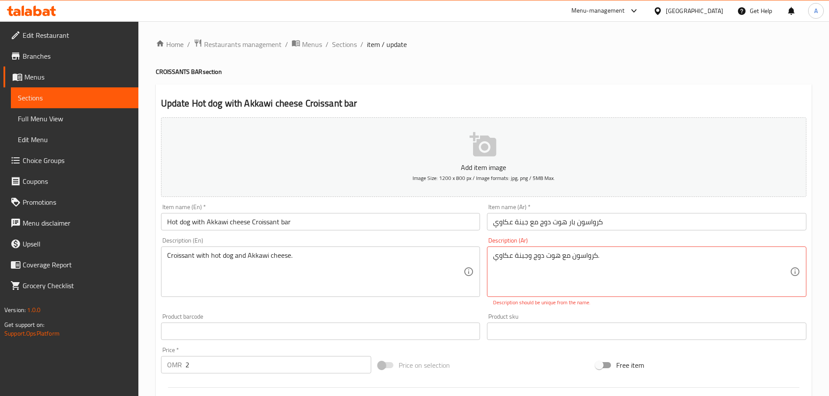
click at [584, 294] on div "كرواسون مع هوت دوج وجبنة عكاوي. Description (Ar)" at bounding box center [646, 272] width 319 height 50
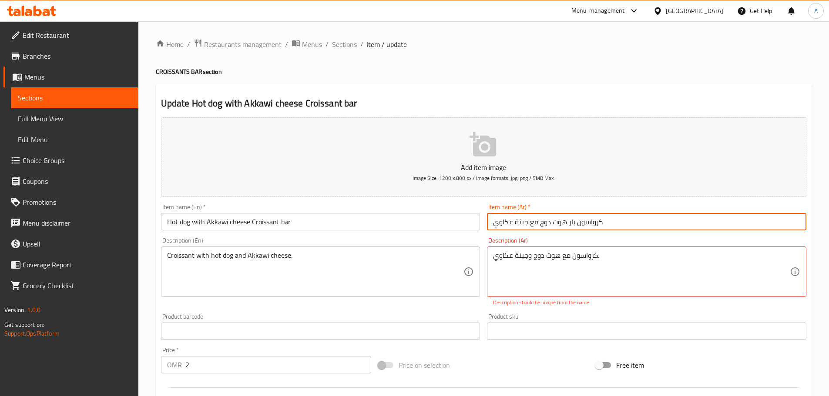
click at [627, 216] on input "كرواسون بار هوت دوج مع جبنة عكاوي" at bounding box center [646, 221] width 319 height 17
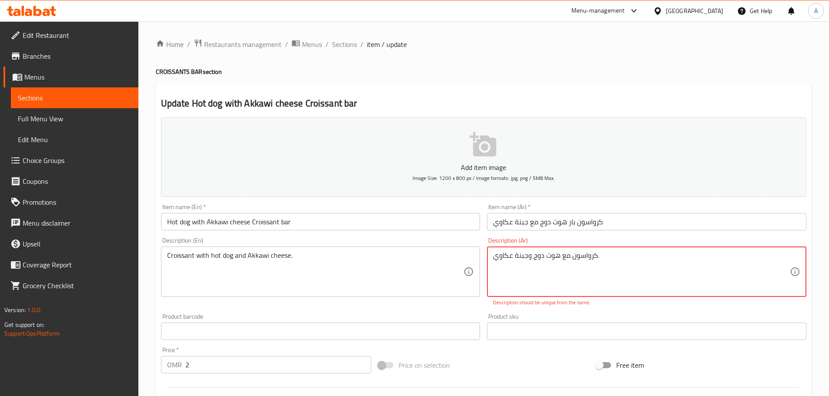
click at [542, 276] on textarea "كرواسون مع هوت دوج وجبنة عكاوي." at bounding box center [641, 271] width 297 height 41
click at [538, 255] on textarea "كرواسون مع هوت دوج وجبنة عكاوي." at bounding box center [641, 271] width 297 height 41
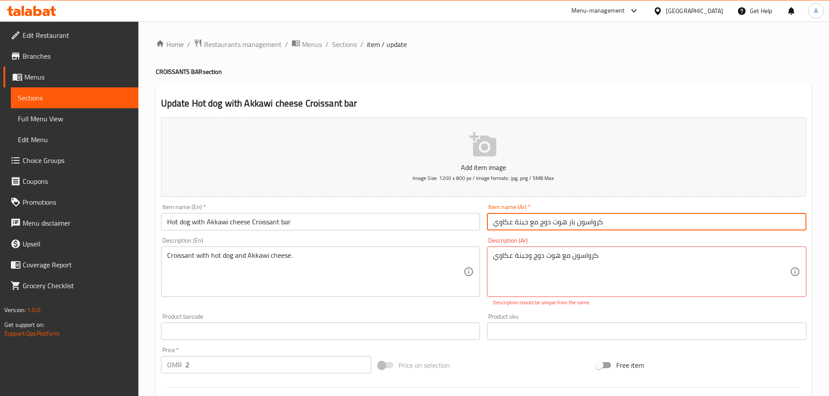
click at [627, 224] on input "كرواسون بار هوت دوج مع جبنة عكاوي" at bounding box center [646, 221] width 319 height 17
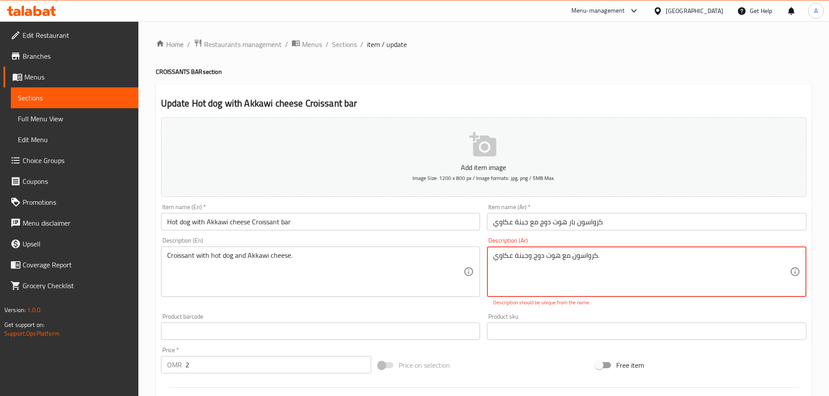
click at [542, 258] on textarea "كرواسون مع هوت دوج وجبنة عكاوي." at bounding box center [641, 271] width 297 height 41
click at [344, 267] on textarea "Croissant with hot dog and Akkawi cheese." at bounding box center [315, 271] width 297 height 41
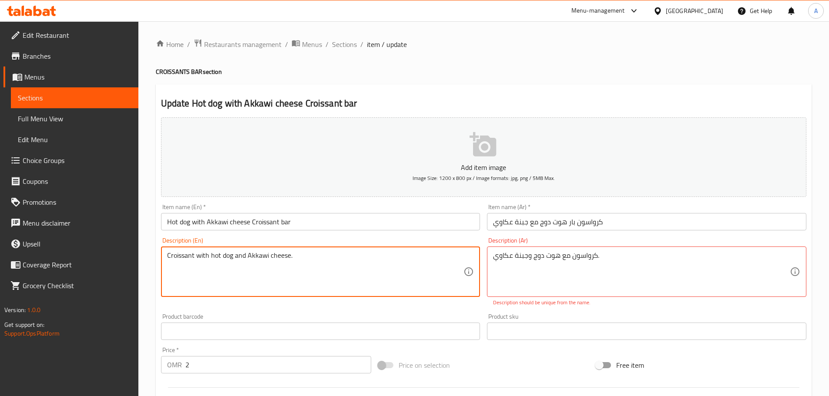
click at [344, 267] on textarea "Croissant with hot dog and Akkawi cheese." at bounding box center [315, 271] width 297 height 41
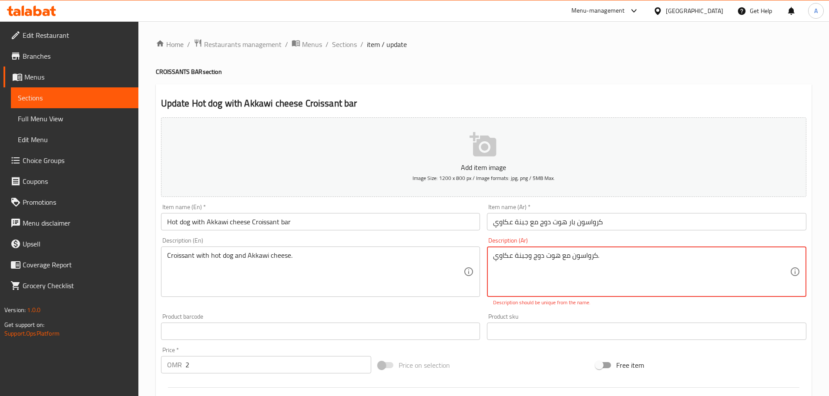
paste textarea
type textarea "كرواسون مع هوت دوج وجبنة عكاوي."
click at [616, 221] on input "كرواسون بار هوت دوج مع جبنة عكاوي" at bounding box center [646, 221] width 319 height 17
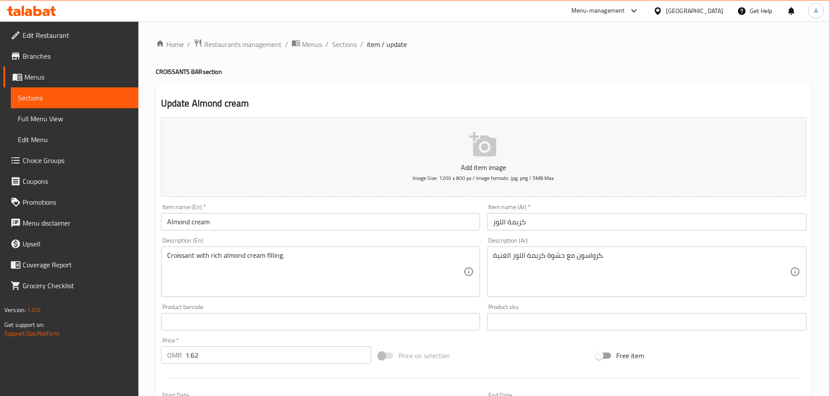
click at [301, 223] on input "Almond cream" at bounding box center [320, 221] width 319 height 17
paste input "Croissant bar"
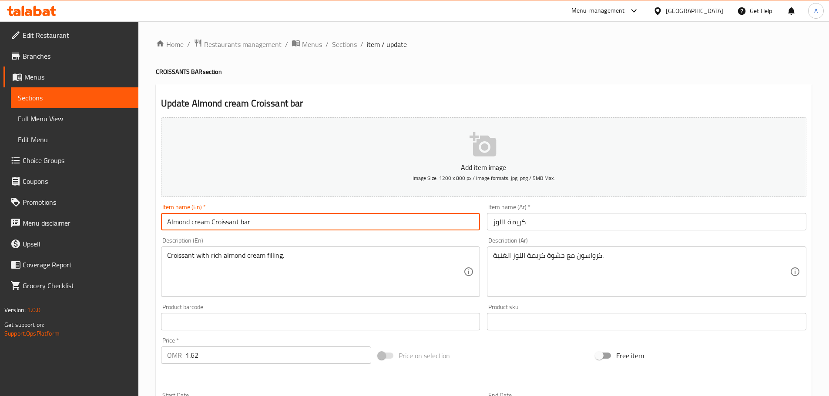
type input "Almond cream Croissant bar"
click at [547, 222] on input "كريمة اللوز" at bounding box center [646, 221] width 319 height 17
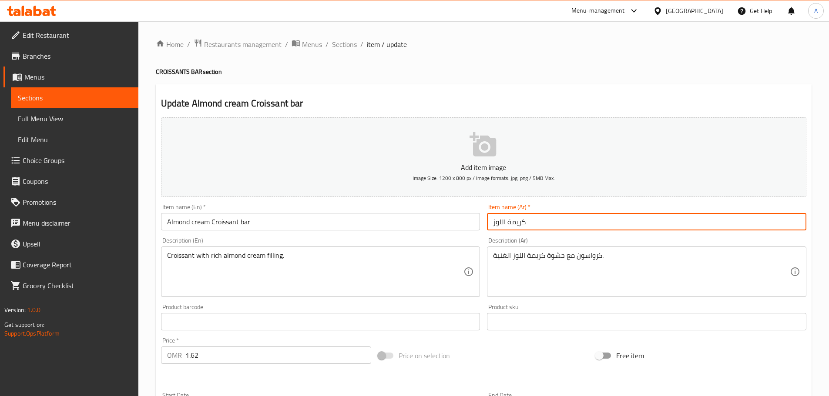
click at [534, 219] on input "كريمة اللوز" at bounding box center [646, 221] width 319 height 17
paste input "كرواسون بار"
type input "كرواسون بار كريمة اللوز"
click at [595, 221] on input "كرواسون بار كريمة اللوز" at bounding box center [646, 221] width 319 height 17
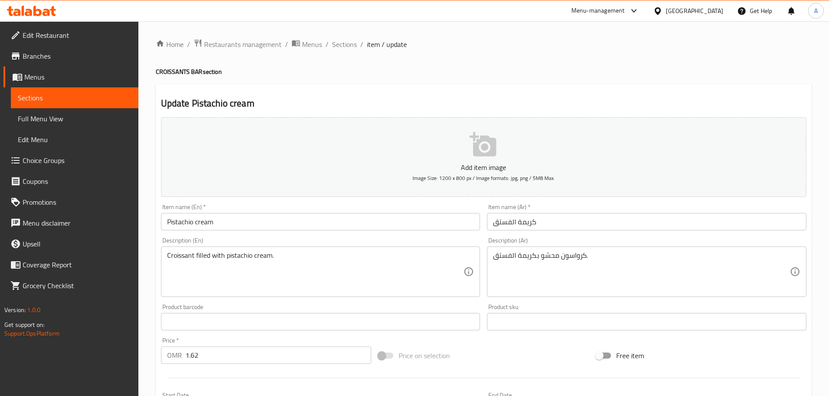
click at [267, 223] on input "Pistachio cream" at bounding box center [320, 221] width 319 height 17
paste input "Croissant bar"
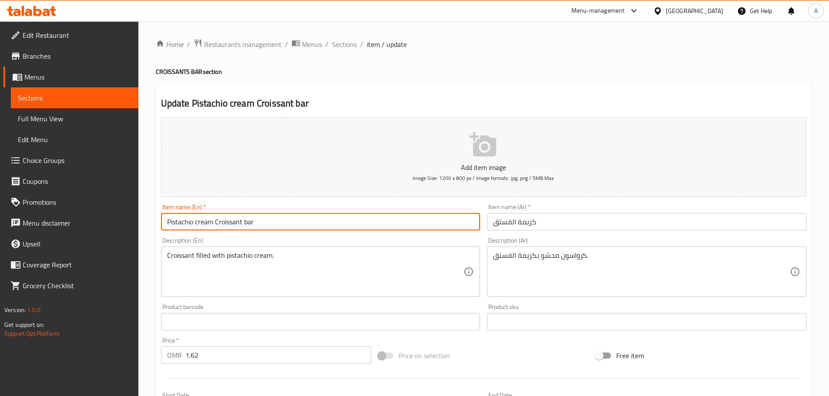
type input "Pistachio cream Croissant bar"
click at [544, 223] on input "كريمة الفستق" at bounding box center [646, 221] width 319 height 17
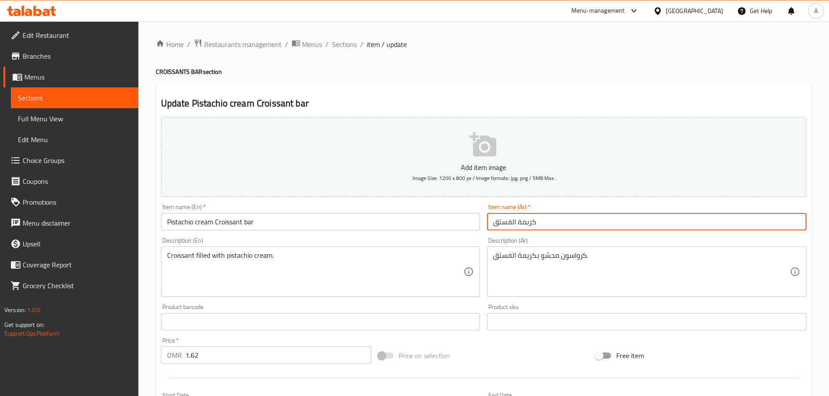
paste input "كرواسون بار"
type input "كرواسون بار كريمة الفستق"
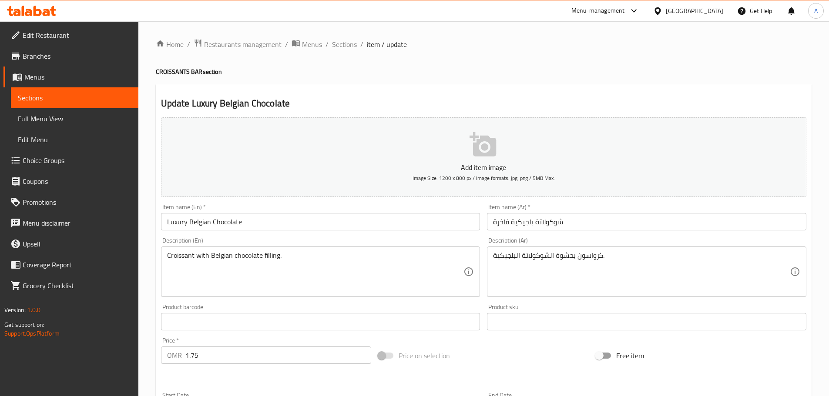
click at [273, 224] on input "Luxury Belgian Chocolate" at bounding box center [320, 221] width 319 height 17
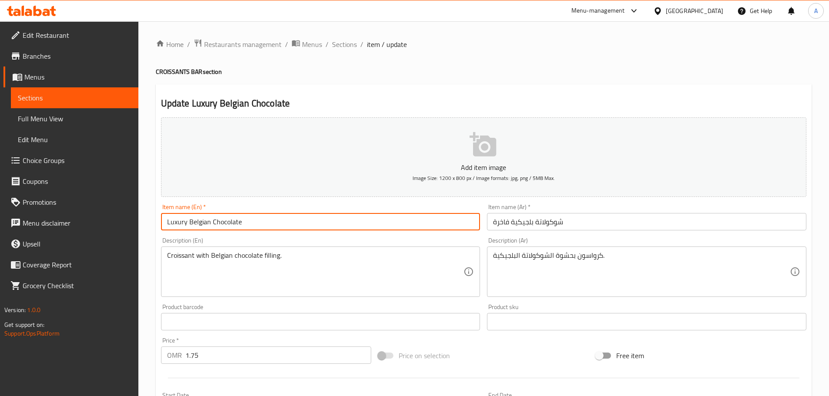
paste input "Croissant bar"
type input "Luxury Belgian Chocolate Croissant bar"
click at [569, 224] on input "شوكولاتة بلجيكية فاخرة" at bounding box center [646, 221] width 319 height 17
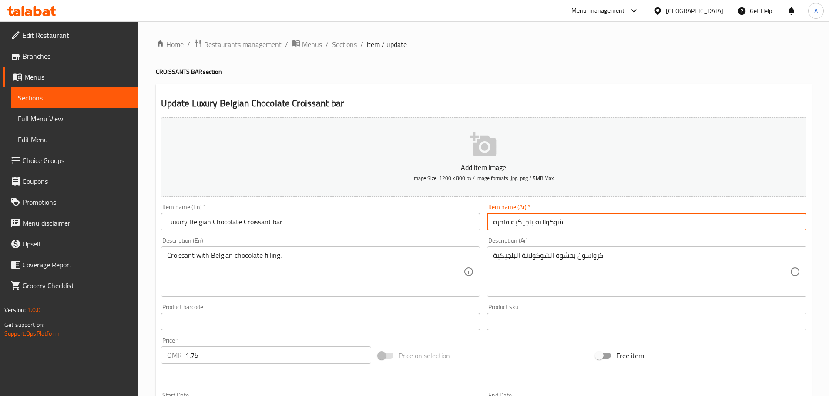
paste input "كرواسون بار"
type input "كرواسون بار شوكولاتة بلجيكية فاخرة"
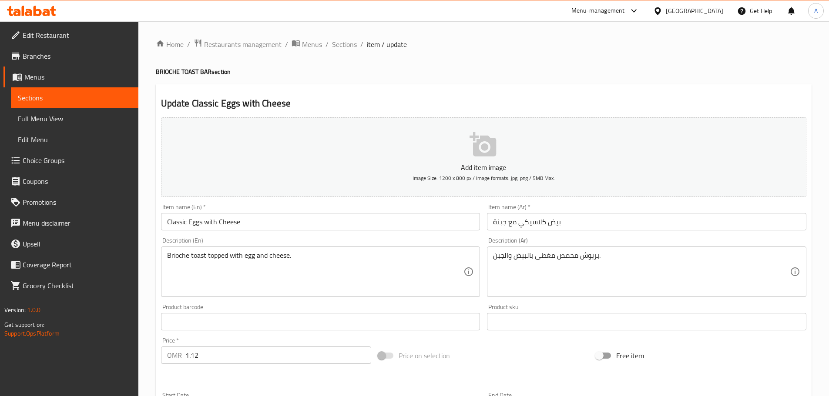
click at [333, 223] on input "Classic Eggs with Cheese" at bounding box center [320, 221] width 319 height 17
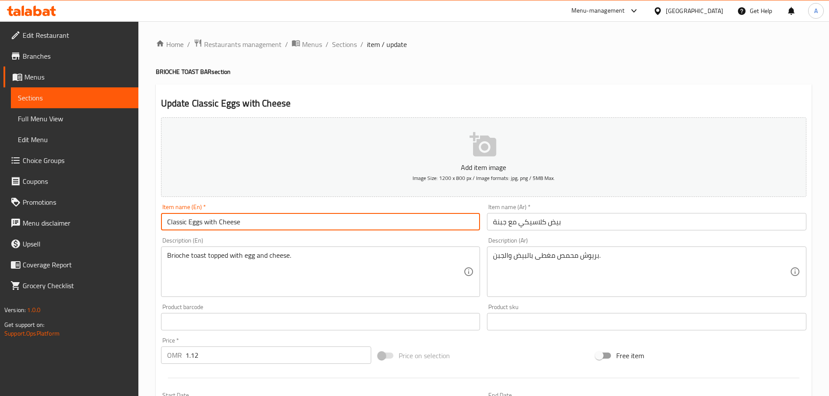
paste input "Toast bar"
type input "Classic Eggs with Cheese Toast bar"
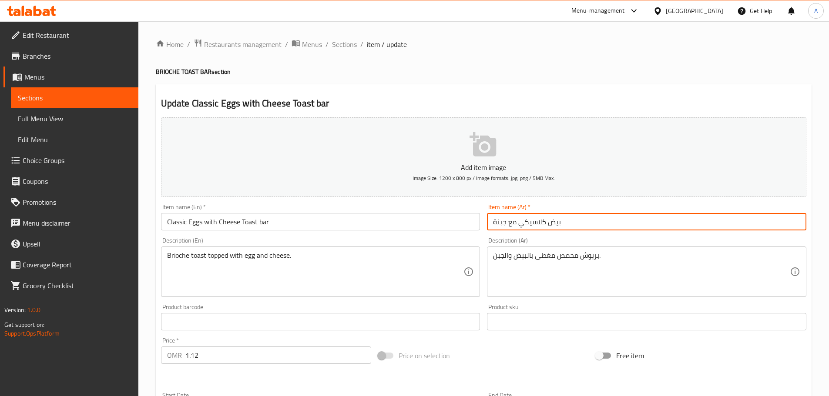
click at [574, 221] on input "بيض كلاسيكي مع جبنة" at bounding box center [646, 221] width 319 height 17
click at [564, 223] on input "توست بار بيض كلاسيكي مع جبنة" at bounding box center [646, 221] width 319 height 17
click at [582, 224] on input "بار توستبريوش بيض كلاسيكي مع جبنة" at bounding box center [646, 221] width 319 height 17
type input "بار توست بريوش بيض كلاسيكي مع جبنة"
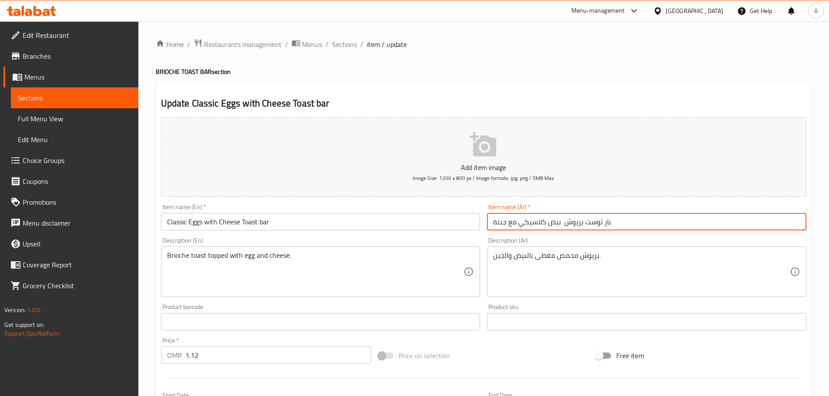
click at [241, 222] on input "Classic Eggs with Cheese Toast bar" at bounding box center [320, 221] width 319 height 17
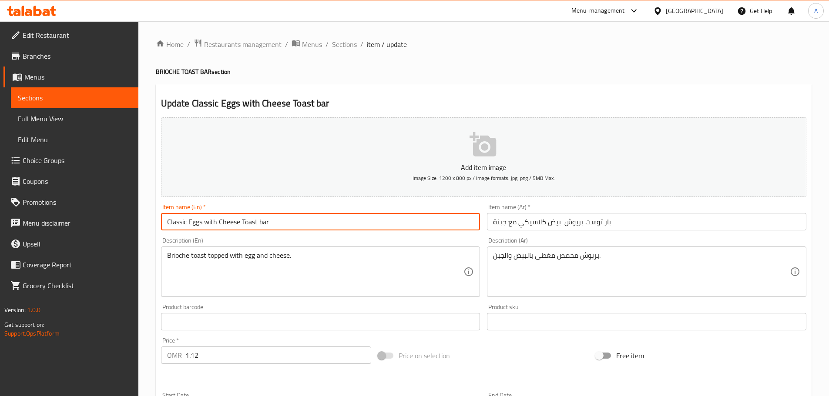
paste input "Brioche"
drag, startPoint x: 297, startPoint y: 221, endPoint x: 241, endPoint y: 220, distance: 56.6
click at [241, 220] on input "Classic Eggs with Cheese Brioche Toast bar" at bounding box center [320, 221] width 319 height 17
type input "Classic Eggs with Cheese Brioche Toast bar"
click at [550, 227] on input "بار توست بريوش بيض كلاسيكي مع جبنة" at bounding box center [646, 221] width 319 height 17
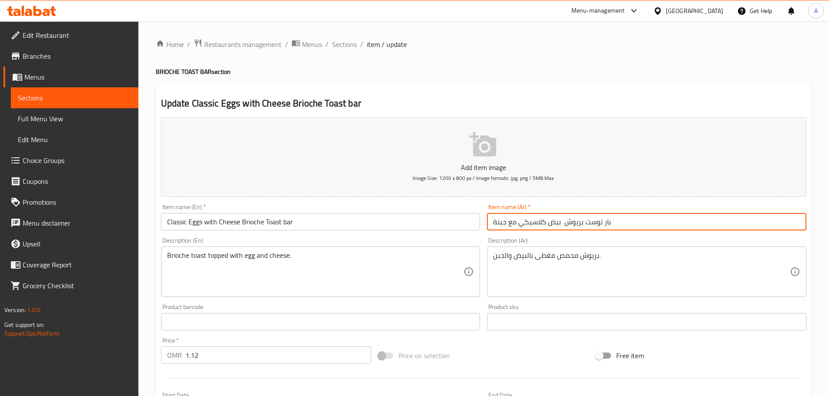
click at [559, 224] on input "بار توست بريوش بيض كلاسيكي مع جبنة" at bounding box center [646, 221] width 319 height 17
paste input "Brioche Toast bar"
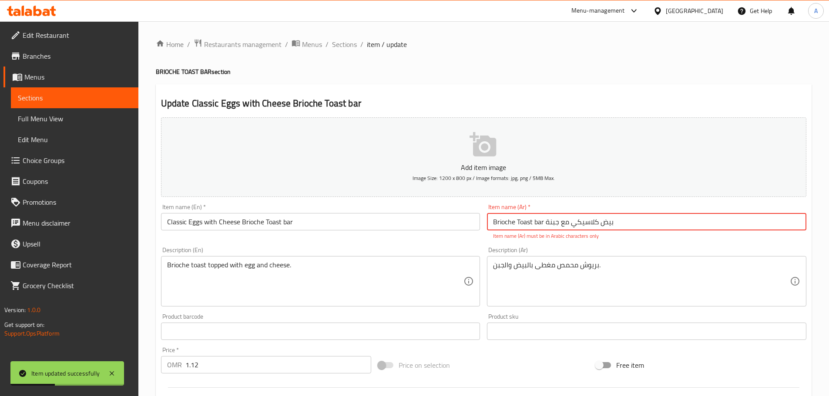
type input "بار توست بريوش بيض كلاسيكي مع جبنة"
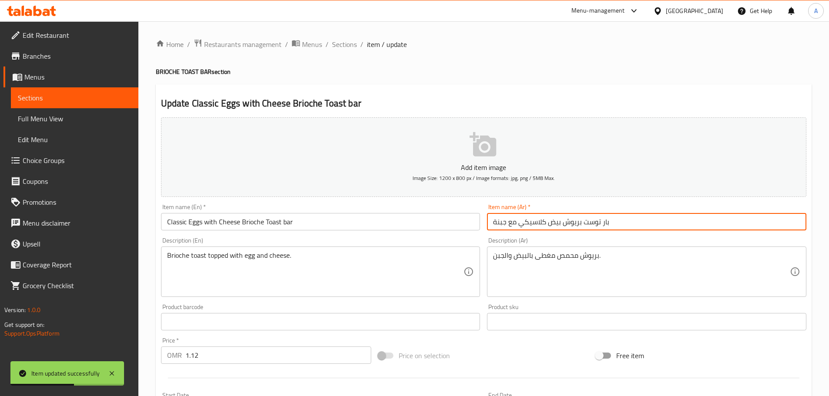
click at [392, 220] on input "Classic Eggs with Cheese Brioche Toast bar" at bounding box center [320, 221] width 319 height 17
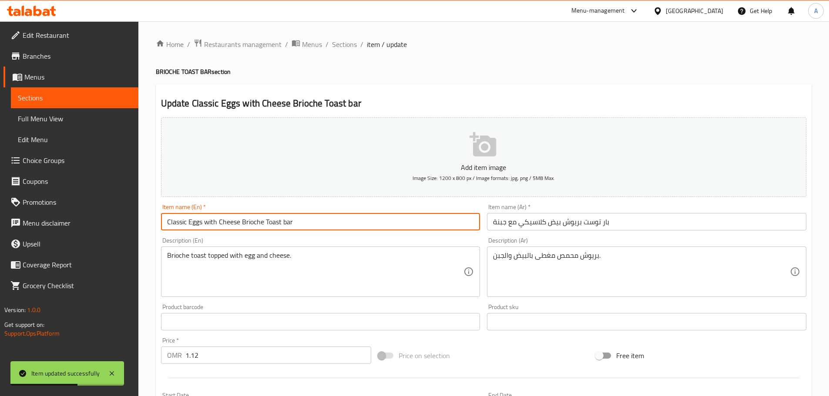
drag, startPoint x: 279, startPoint y: 228, endPoint x: 239, endPoint y: 229, distance: 40.0
click at [239, 229] on input "Classic Eggs with Cheese Brioche Toast bar" at bounding box center [320, 221] width 319 height 17
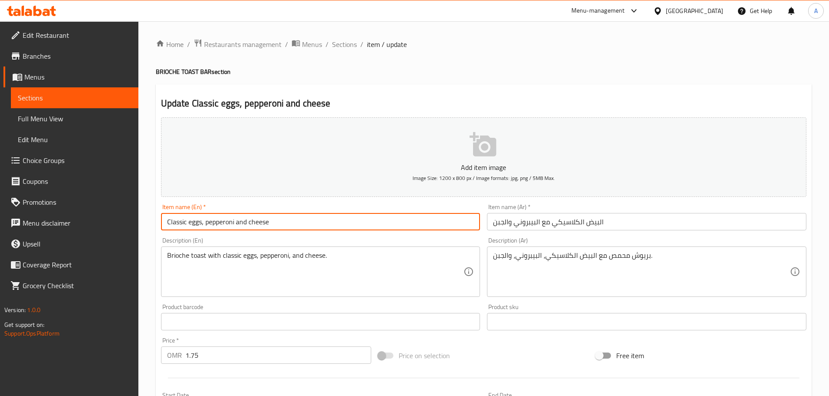
click at [302, 227] on input "Classic eggs, pepperoni and cheese" at bounding box center [320, 221] width 319 height 17
paste input "Brioche Toast bar"
click at [270, 221] on input "Classic eggs, pepperoni and cheeseBrioche Toast bar" at bounding box center [320, 221] width 319 height 17
type input "Classic eggs, pepperoni and cheese Brioche Toast bar"
click at [618, 222] on input "البيض الكلاسيكي مع البيبروني والجبن" at bounding box center [646, 221] width 319 height 17
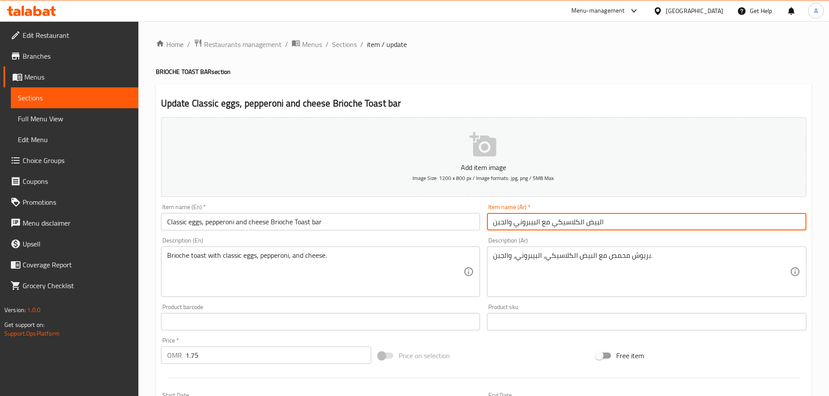
paste input "بار توست بريوش"
type input "بار توست بريوش بيض كلاسيكي مع البيبروني والجبن"
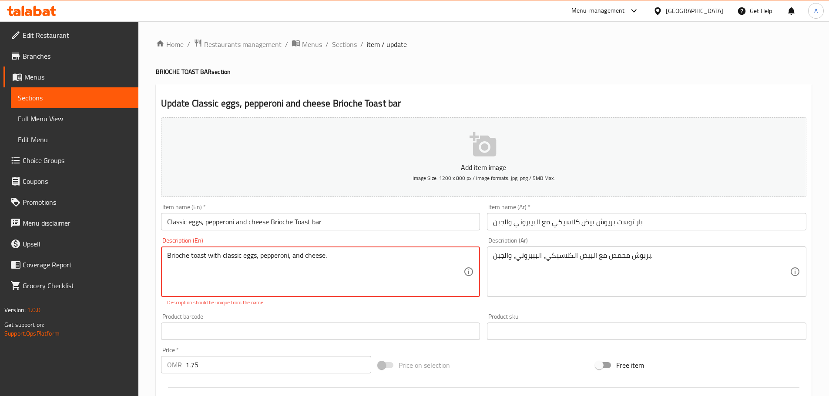
click at [352, 263] on textarea "Brioche toast with classic eggs, pepperoni, and cheese." at bounding box center [315, 271] width 297 height 41
click at [362, 259] on textarea "Brioche toast with classic eggs, pepperoni, and cheese." at bounding box center [315, 271] width 297 height 41
paste textarea "Brioche toast with classic eggs, pepperoni, and cheese."
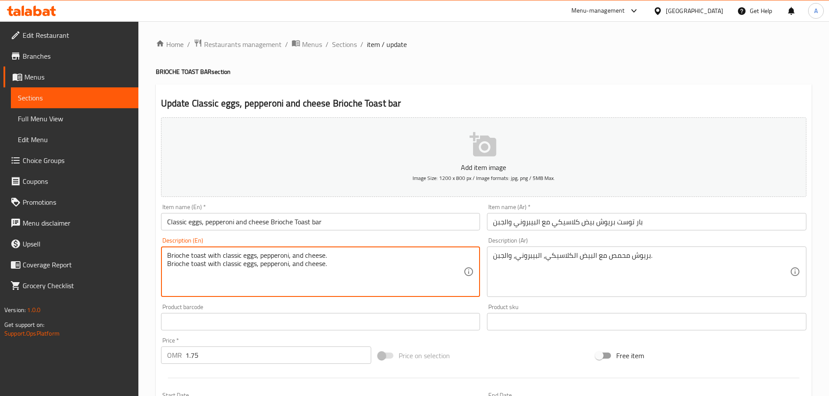
click at [285, 256] on textarea "Brioche toast with classic eggs, pepperoni, and cheese. Brioche toast with clas…" at bounding box center [315, 271] width 297 height 41
type textarea "Brioche toast with classic eggs, pepperoni, and cheese."
click at [341, 224] on input "Classic eggs, pepperoni and cheese Brioche Toast bar" at bounding box center [320, 221] width 319 height 17
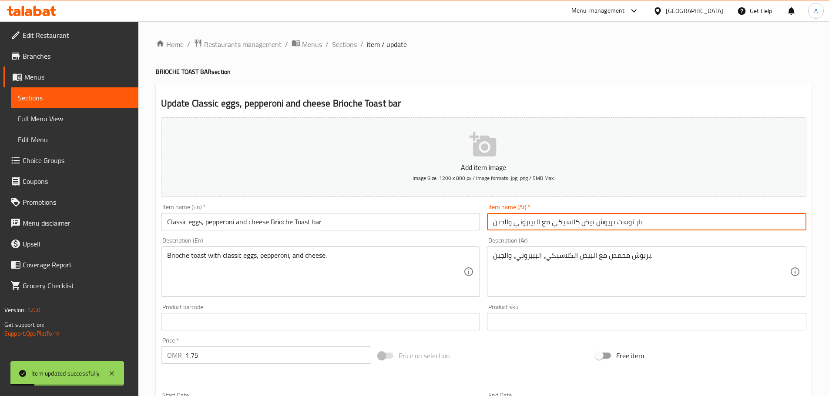
click at [592, 223] on input "بار توست بريوش بيض كلاسيكي مع البيبروني والجبن" at bounding box center [646, 221] width 319 height 17
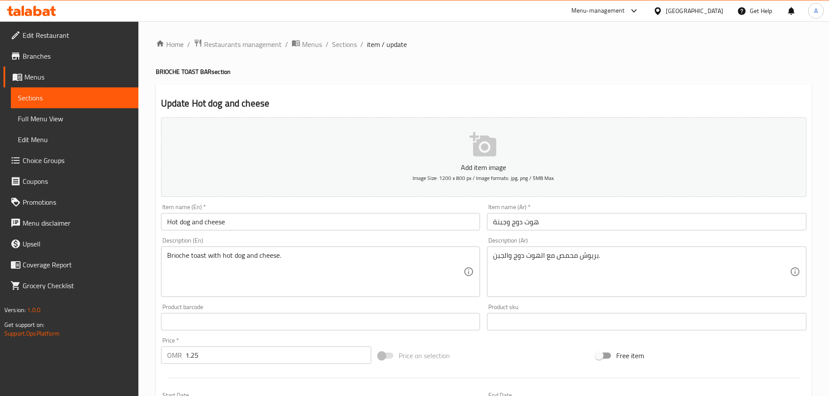
click at [274, 224] on input "Hot dog and cheese" at bounding box center [320, 221] width 319 height 17
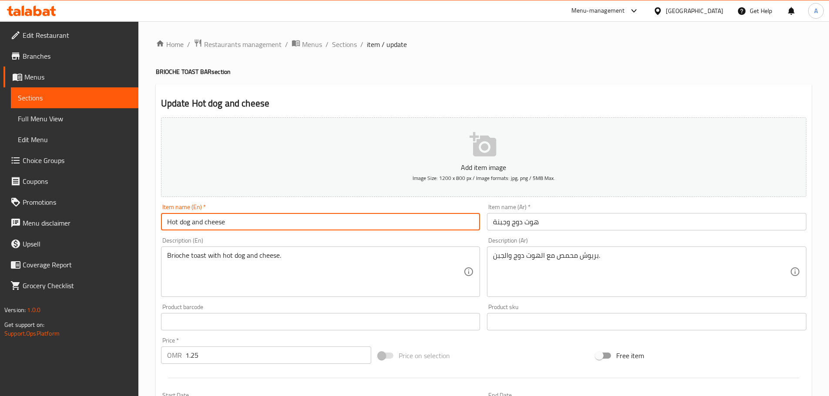
paste input "Brioche Toast bar"
type input "Hot dog and cheese Brioche Toast bar"
click at [566, 224] on input "هوت دوج وجبنة" at bounding box center [646, 221] width 319 height 17
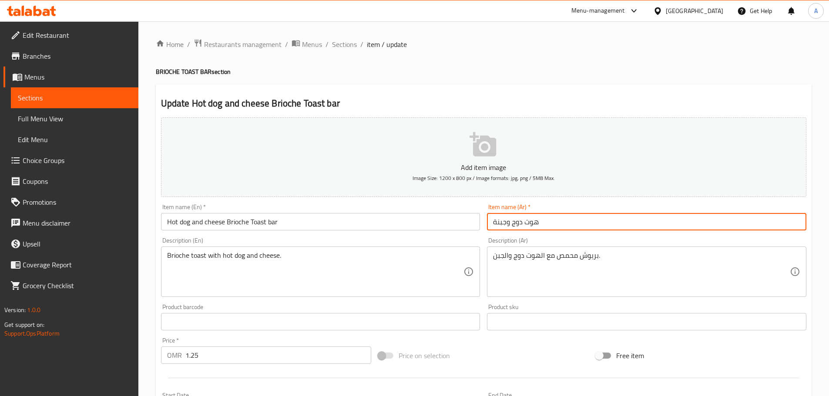
paste input "بار توست بريوش"
type input "بار توست بريوش هوت دوج وجبنة"
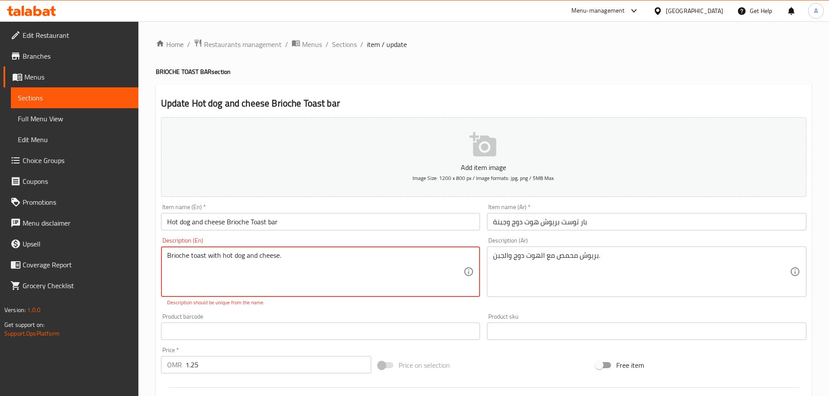
click at [305, 275] on textarea "Brioche toast with hot dog and cheese." at bounding box center [315, 271] width 297 height 41
click at [294, 262] on textarea "Brioche toast with hot dog and cheese." at bounding box center [315, 271] width 297 height 41
paste textarea "Brioche toast with hot dog and cheese."
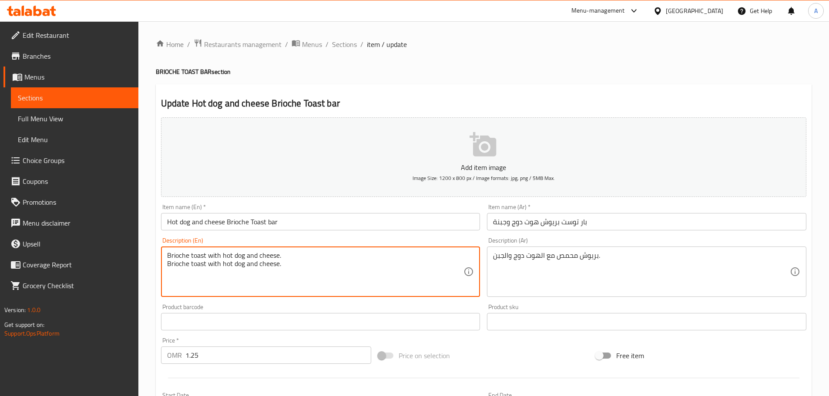
click at [261, 251] on textarea "Brioche toast with hot dog and cheese. Brioche toast with hot dog and cheese." at bounding box center [315, 271] width 297 height 41
type textarea "Brioche toast with hot dog and cheese."
click at [305, 223] on input "Hot dog and cheese Brioche Toast bar" at bounding box center [320, 221] width 319 height 17
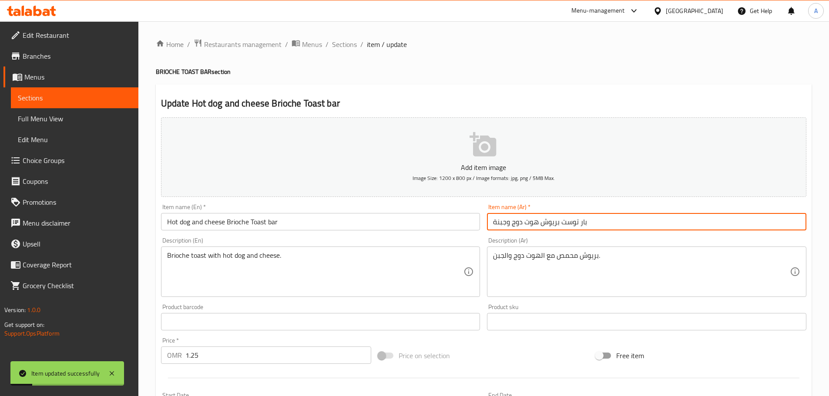
click at [539, 221] on input "بار توست بريوش هوت دوج وجبنة" at bounding box center [646, 221] width 319 height 17
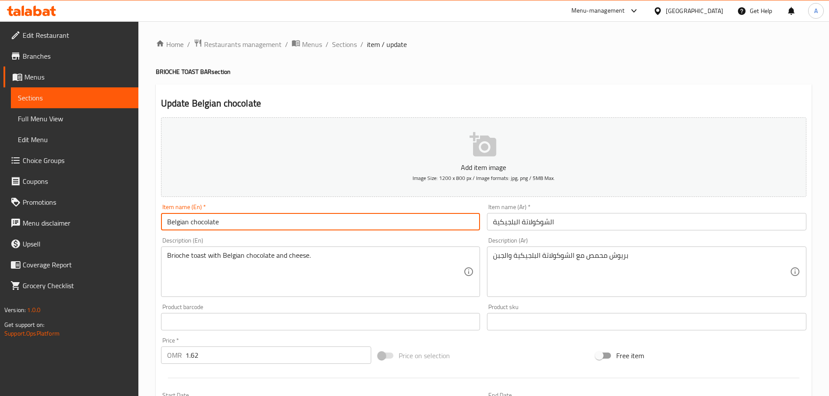
click at [249, 224] on input "Belgian chocolate" at bounding box center [320, 221] width 319 height 17
paste input "Brioche Toast bar"
type input "Belgian chocolate Brioche Toast bar"
drag, startPoint x: 565, startPoint y: 236, endPoint x: 566, endPoint y: 231, distance: 4.5
click at [566, 233] on div "Add item image Image Size: 1200 x 800 px / Image formats: jpg, png / 5MB Max. I…" at bounding box center [483, 301] width 652 height 375
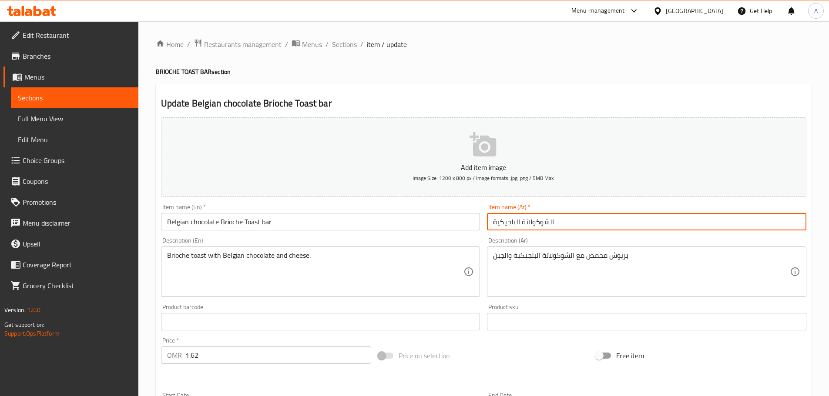
click at [568, 222] on input "الشوكولاتة البلجيكية" at bounding box center [646, 221] width 319 height 17
paste input "بار توست بريوش"
type input "بار توست بريوش شوكولاتة بلجيكية"
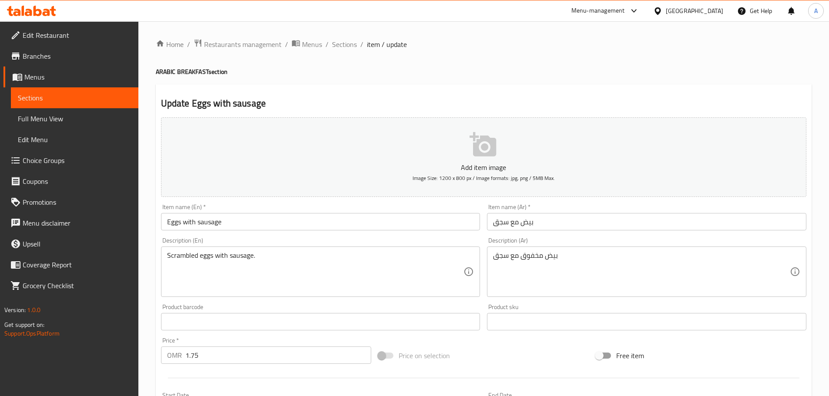
click at [191, 73] on h4 "ARABIC BREAKFAST section" at bounding box center [484, 71] width 656 height 9
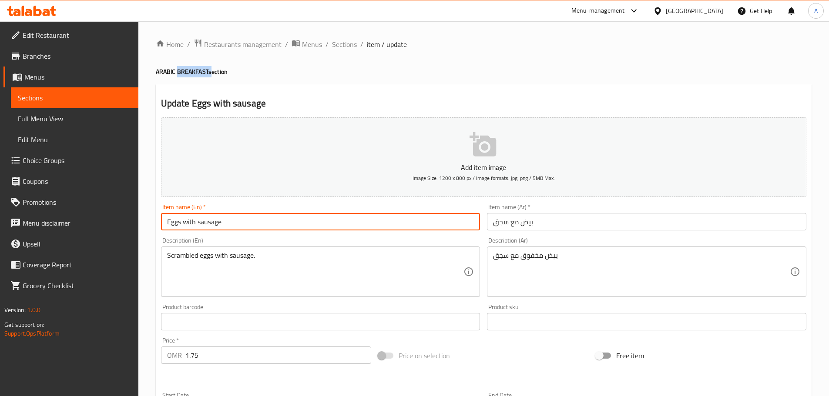
click at [293, 218] on input "Eggs with sausage" at bounding box center [320, 221] width 319 height 17
type input "Eggs with sausage Breakfast"
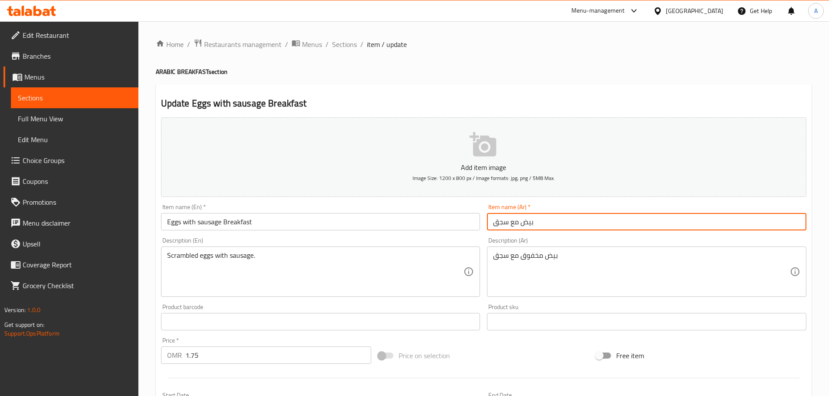
click at [567, 224] on input "بيض مع سجق" at bounding box center [646, 221] width 319 height 17
type input "إفطار بيض مع سجق"
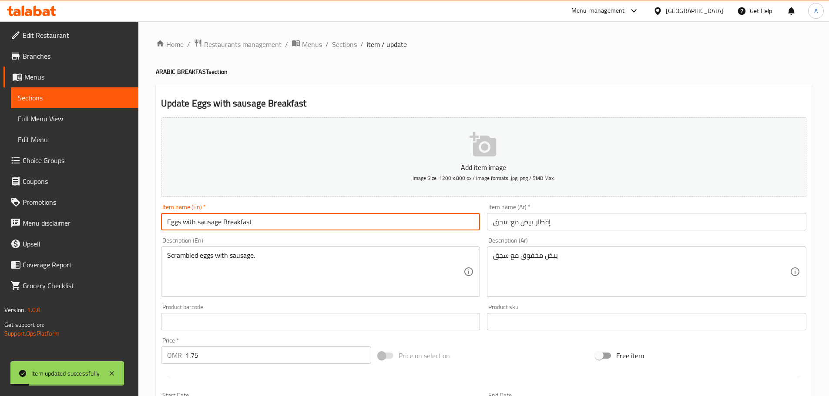
click at [239, 219] on input "Eggs with sausage Breakfast" at bounding box center [320, 221] width 319 height 17
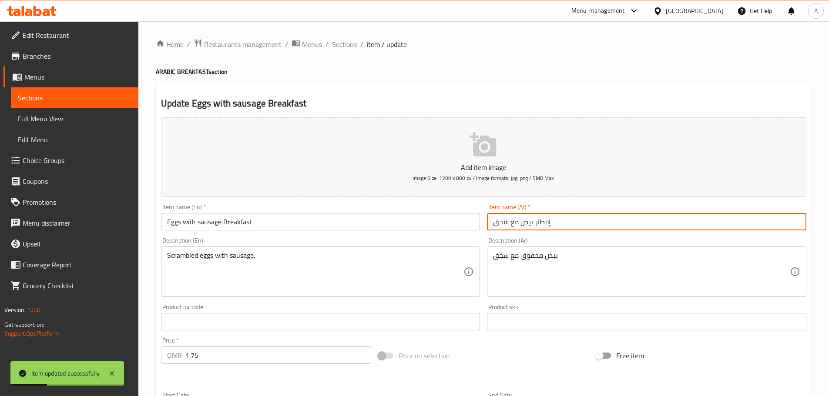
click at [546, 221] on input "إفطار بيض مع سجق" at bounding box center [646, 221] width 319 height 17
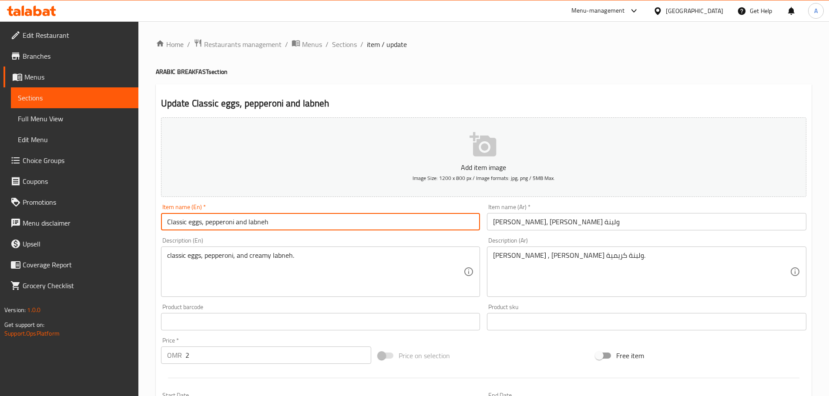
click at [288, 223] on input "Classic eggs, pepperoni and labneh" at bounding box center [320, 221] width 319 height 17
paste input "Breakfast"
type input "Classic eggs, pepperoni and labneh Breakfast"
click at [532, 221] on input "[PERSON_NAME]، [PERSON_NAME] ولبنة" at bounding box center [646, 221] width 319 height 17
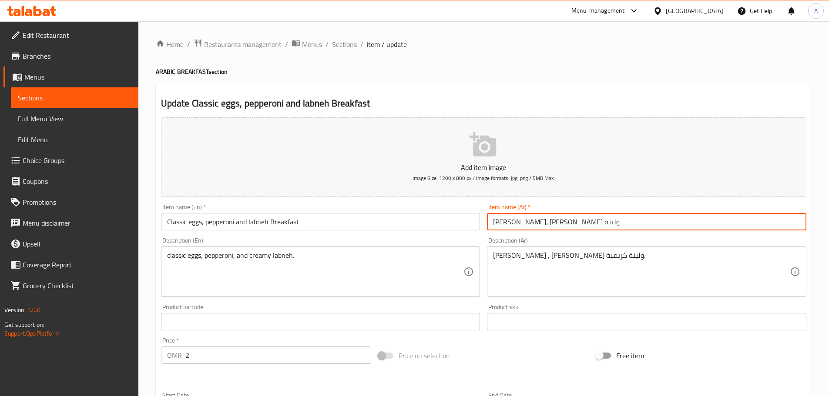
paste input "إفطار"
type input "إفطار بيض كلاسيكي، بيبروني ولبنة"
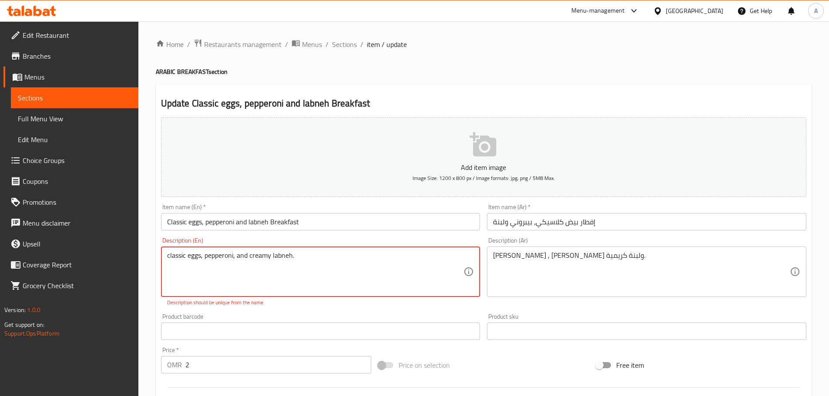
click at [310, 270] on textarea "classic eggs, pepperoni, and creamy labneh." at bounding box center [315, 271] width 297 height 41
click at [315, 257] on textarea "classic eggs, pepperoni, and creamy labneh." at bounding box center [315, 271] width 297 height 41
paste textarea "Classic eggs, pepperoni, and creamy labneh."
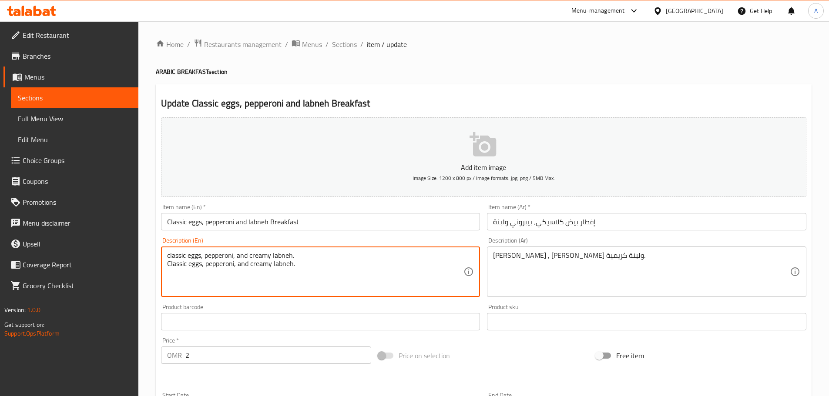
click at [286, 255] on textarea "classic eggs, pepperoni, and creamy labneh. Classic eggs, pepperoni, and creamy…" at bounding box center [315, 271] width 297 height 41
type textarea "Classic eggs, pepperoni, and creamy labneh."
click at [332, 214] on input "Classic eggs, pepperoni and labneh Breakfast" at bounding box center [320, 221] width 319 height 17
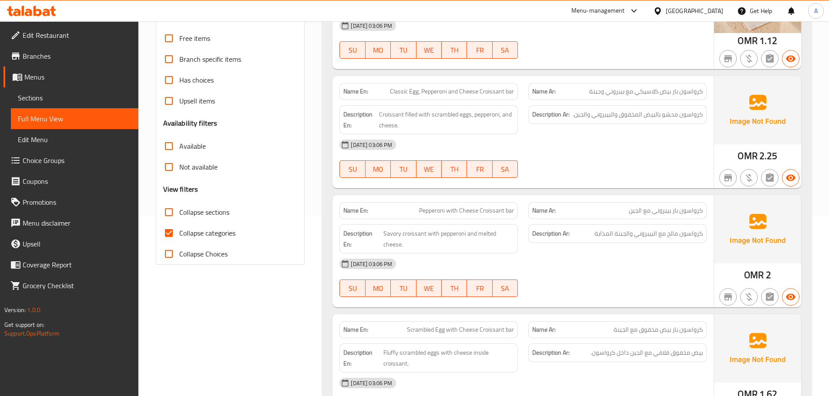
scroll to position [305, 0]
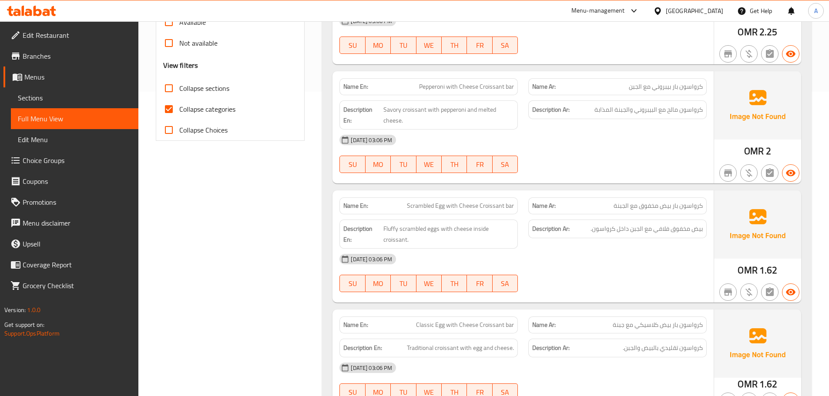
click at [205, 104] on span "Collapse categories" at bounding box center [207, 109] width 56 height 10
click at [179, 104] on input "Collapse categories" at bounding box center [168, 109] width 21 height 21
checkbox input "false"
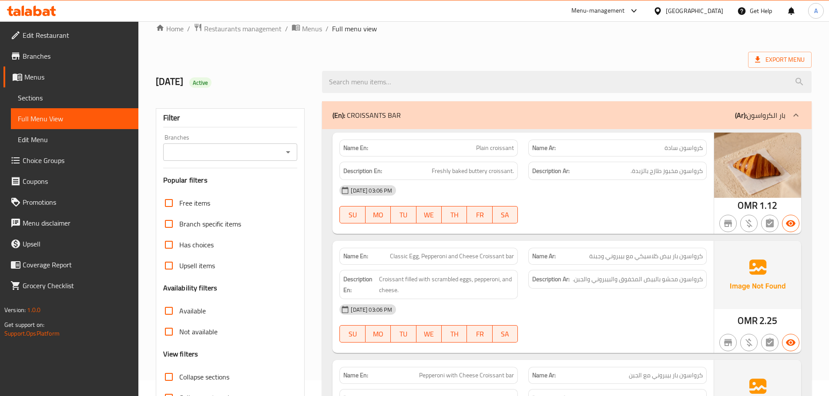
scroll to position [0, 0]
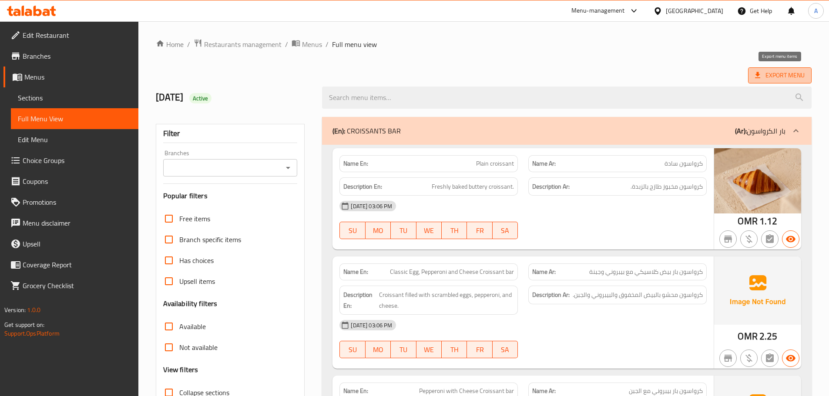
click at [770, 73] on span "Export Menu" at bounding box center [780, 75] width 50 height 11
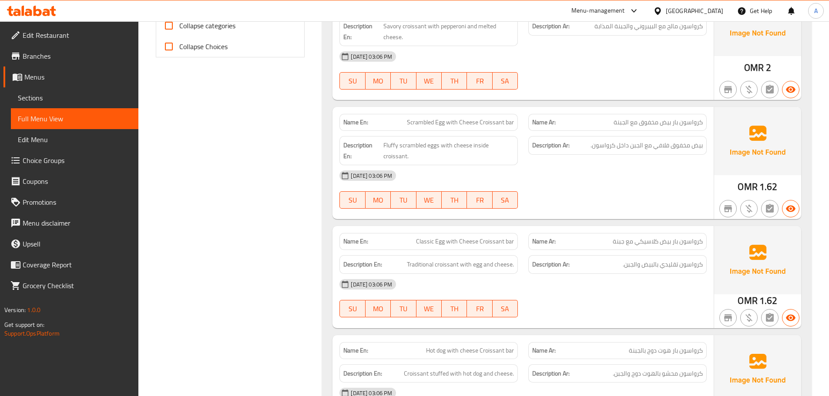
scroll to position [392, 0]
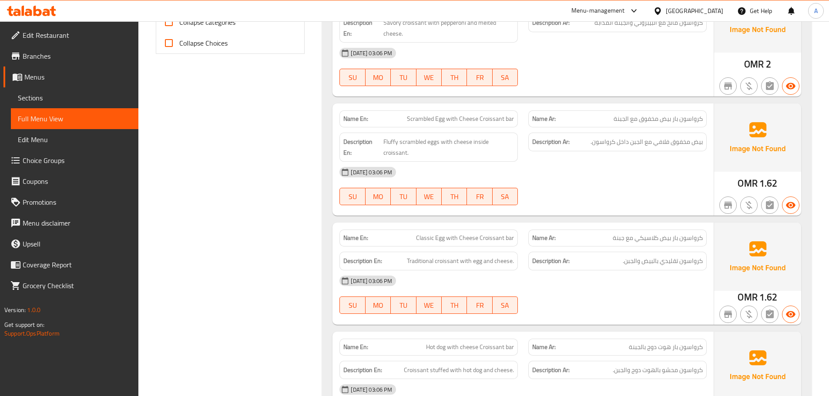
click at [505, 261] on span "Traditional croissant with egg and cheese." at bounding box center [460, 261] width 107 height 11
click at [583, 266] on h6 "Description Ar: كرواسون تقليدي بالبيض والجبن." at bounding box center [617, 261] width 171 height 11
click at [448, 234] on span "Classic Egg with Cheese Croissant bar" at bounding box center [465, 238] width 98 height 9
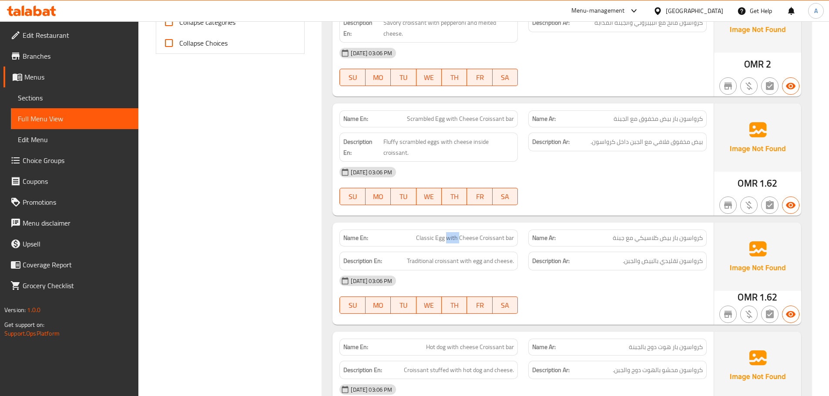
click at [448, 234] on span "Classic Egg with Cheese Croissant bar" at bounding box center [465, 238] width 98 height 9
copy span "Classic Egg with Cheese Croissant bar"
click at [650, 301] on div "04-09-2025 03:06 PM SU MO TU WE TH FR SA" at bounding box center [523, 295] width 378 height 49
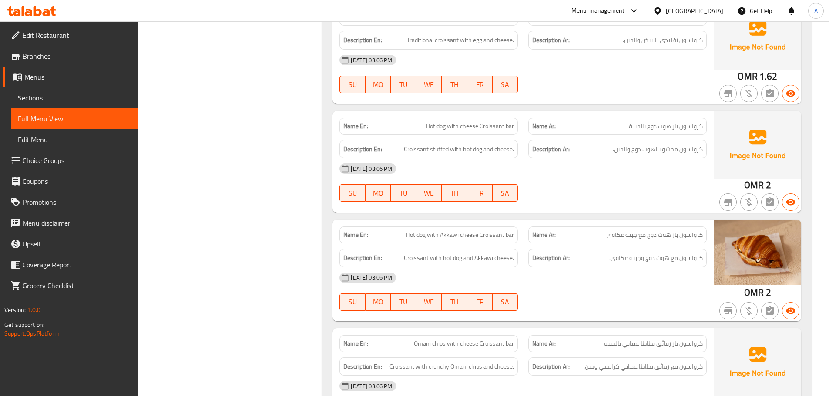
scroll to position [653, 0]
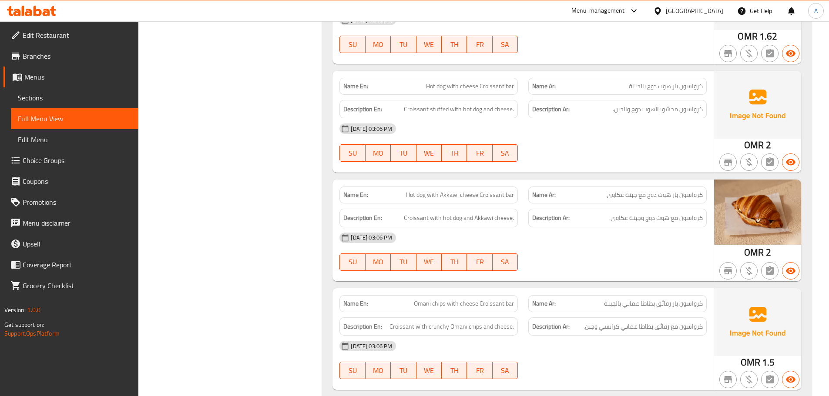
click at [455, 196] on span "Hot dog with Akkawi cheese Croissant bar" at bounding box center [460, 195] width 108 height 9
copy span "Hot dog with Akkawi cheese Croissant bar"
click at [617, 231] on div "[DATE] 03:06 PM" at bounding box center [523, 238] width 378 height 21
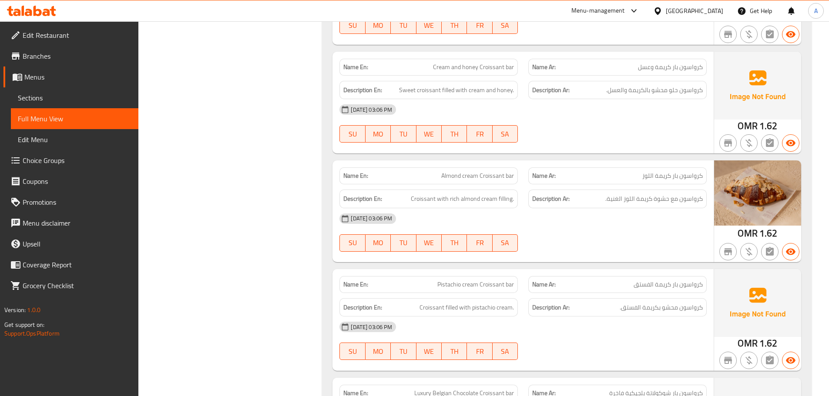
scroll to position [0, 0]
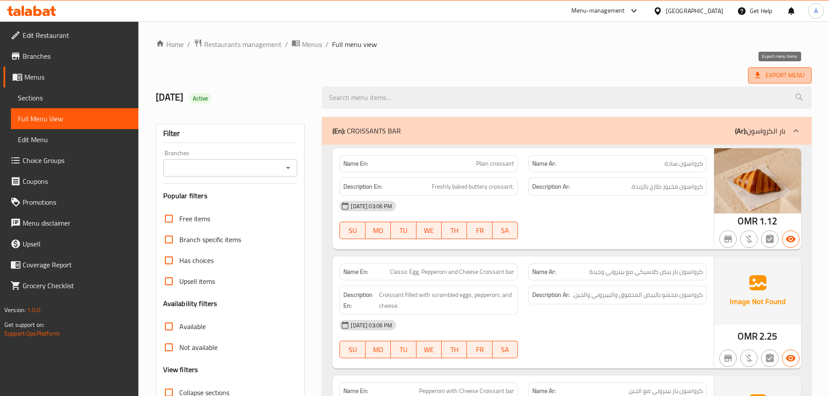
click at [776, 71] on span "Export Menu" at bounding box center [780, 75] width 50 height 11
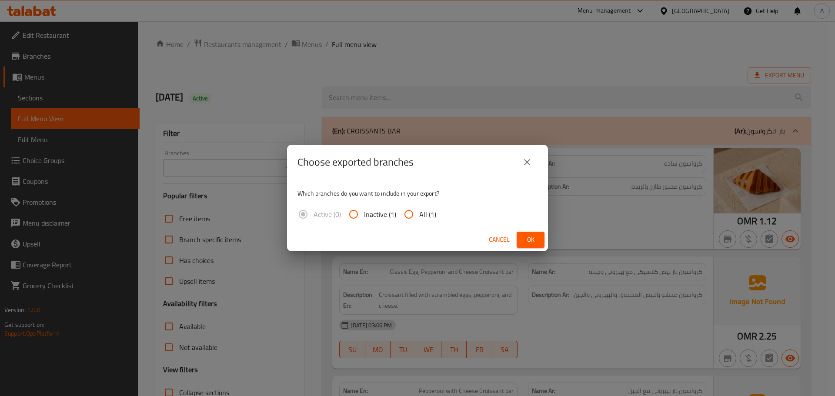
click at [562, 60] on div "Choose exported branches Which branches do you want to include in your export? …" at bounding box center [417, 198] width 835 height 396
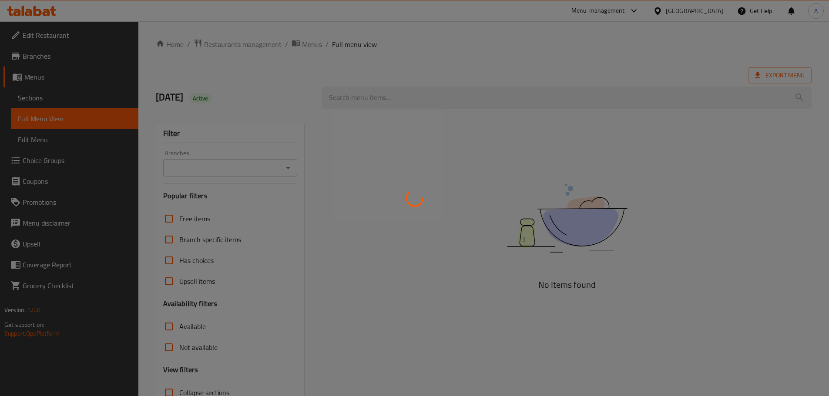
click at [312, 40] on div at bounding box center [414, 198] width 829 height 396
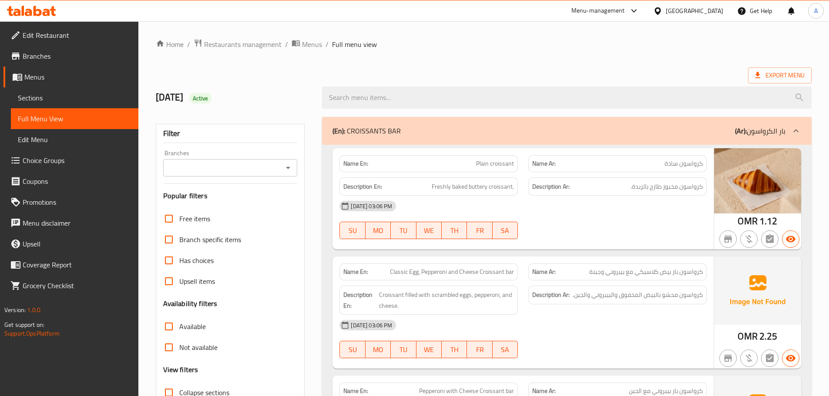
click at [313, 44] on span "Menus" at bounding box center [312, 44] width 20 height 10
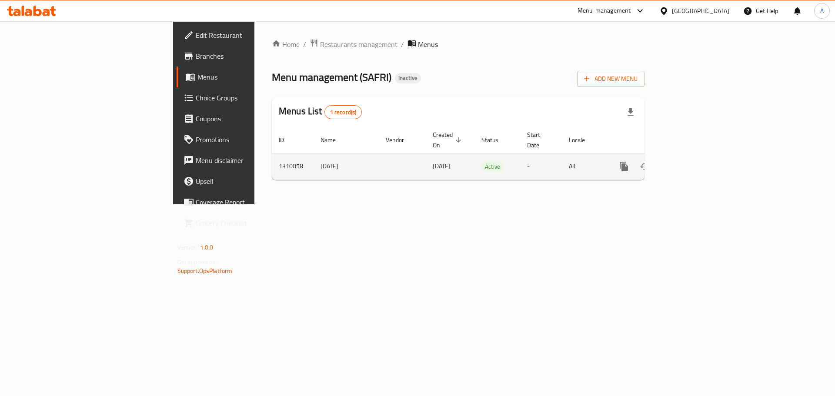
click at [697, 156] on link "enhanced table" at bounding box center [686, 166] width 21 height 21
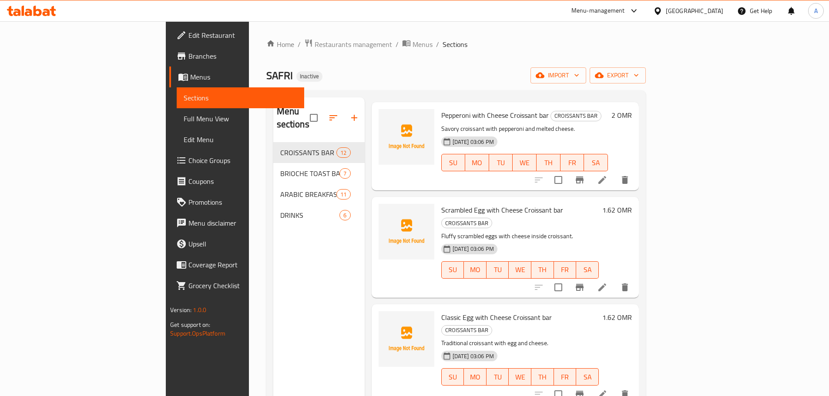
scroll to position [267, 0]
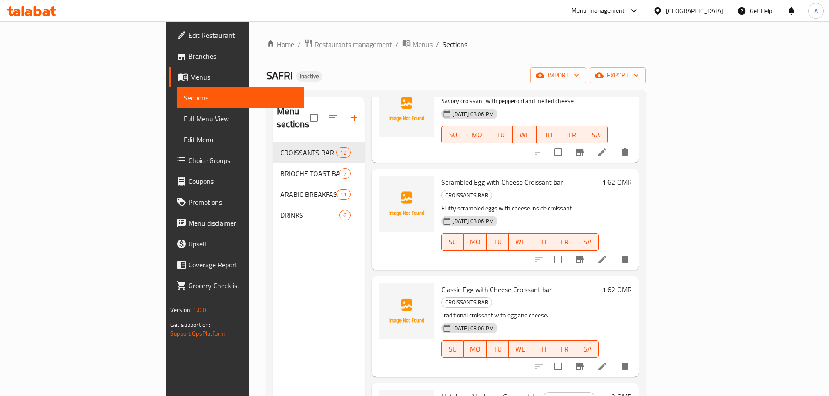
click at [607, 361] on icon at bounding box center [602, 366] width 10 height 10
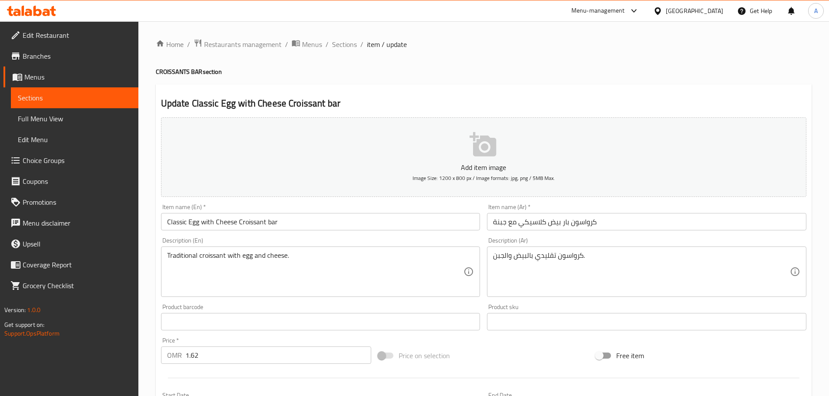
click at [303, 230] on input "Classic Egg with Cheese Croissant bar" at bounding box center [320, 221] width 319 height 17
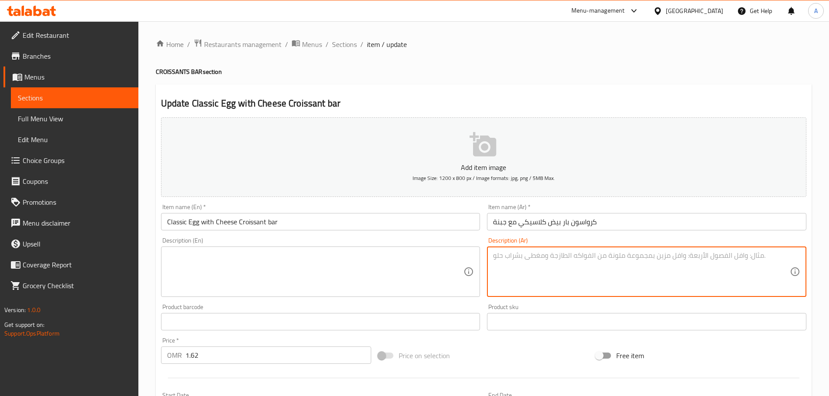
click at [312, 221] on input "Classic Egg with Cheese Croissant bar" at bounding box center [320, 221] width 319 height 17
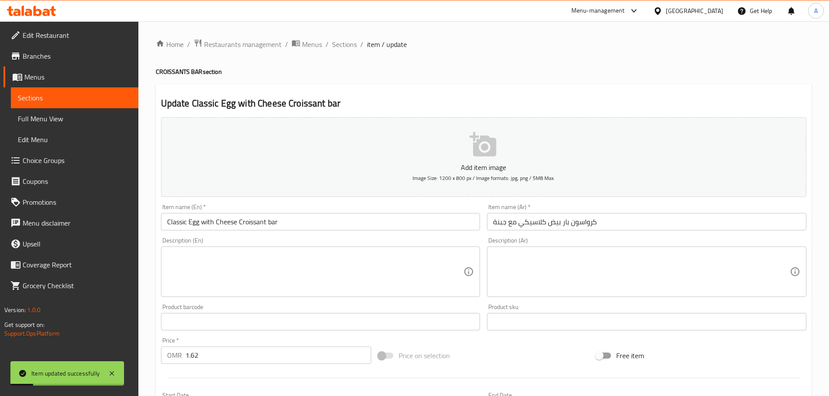
drag, startPoint x: 345, startPoint y: 46, endPoint x: 355, endPoint y: 61, distance: 17.9
click at [345, 46] on span "Sections" at bounding box center [344, 44] width 25 height 10
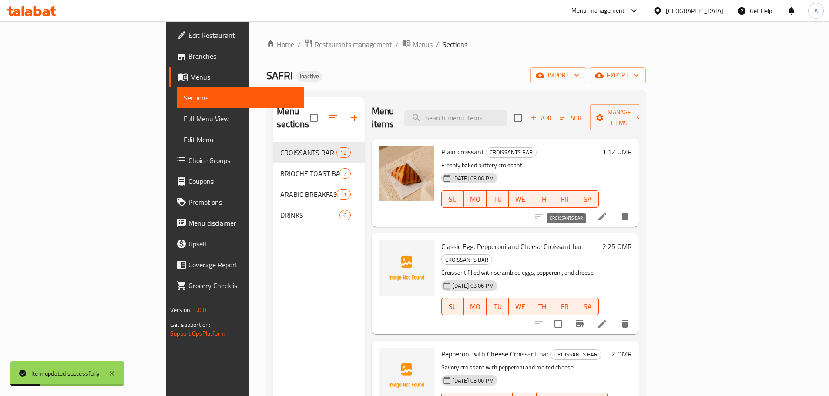
drag, startPoint x: 596, startPoint y: 246, endPoint x: 671, endPoint y: 255, distance: 75.4
click at [599, 268] on p "Croissant filled with scrambled eggs, pepperoni, and cheese." at bounding box center [519, 273] width 157 height 11
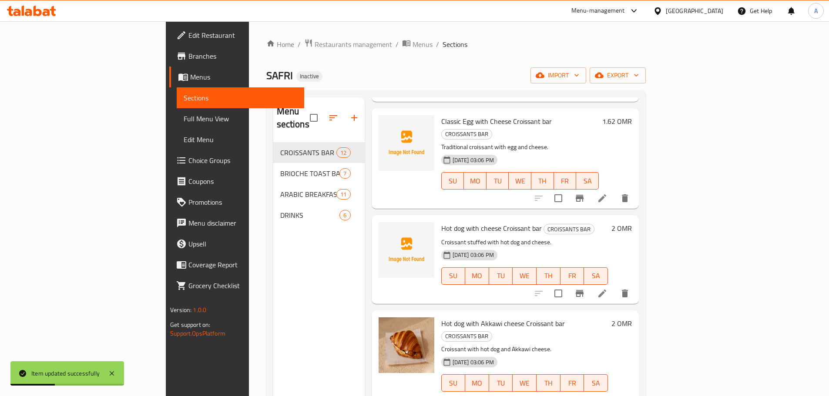
scroll to position [457, 0]
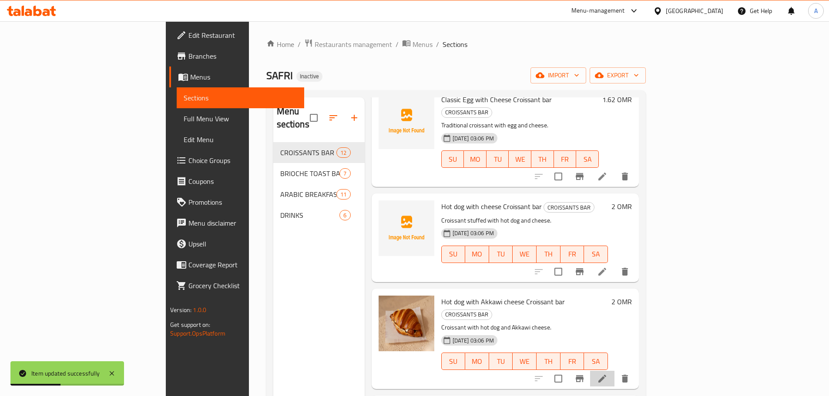
click at [614, 371] on li at bounding box center [602, 379] width 24 height 16
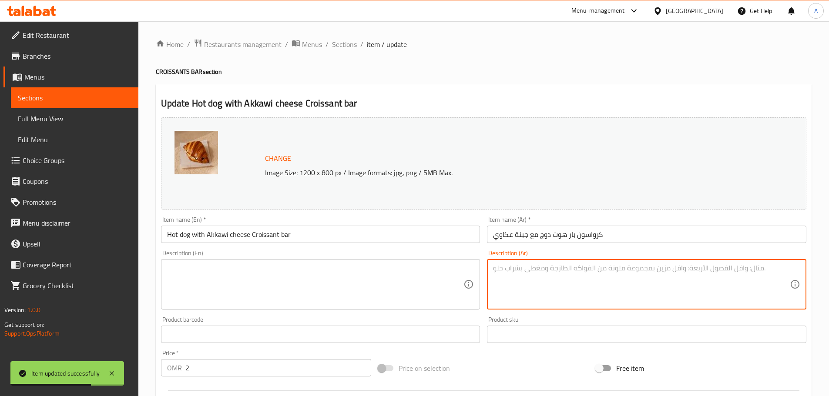
click at [338, 241] on input "Hot dog with Akkawi cheese Croissant bar" at bounding box center [320, 234] width 319 height 17
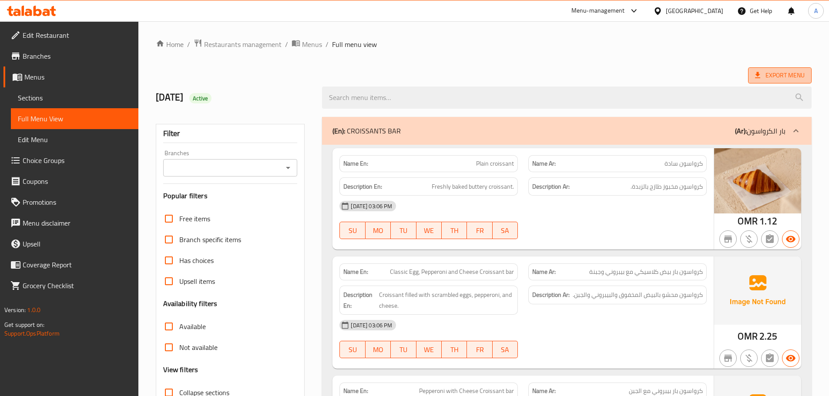
click at [783, 70] on span "Export Menu" at bounding box center [780, 75] width 50 height 11
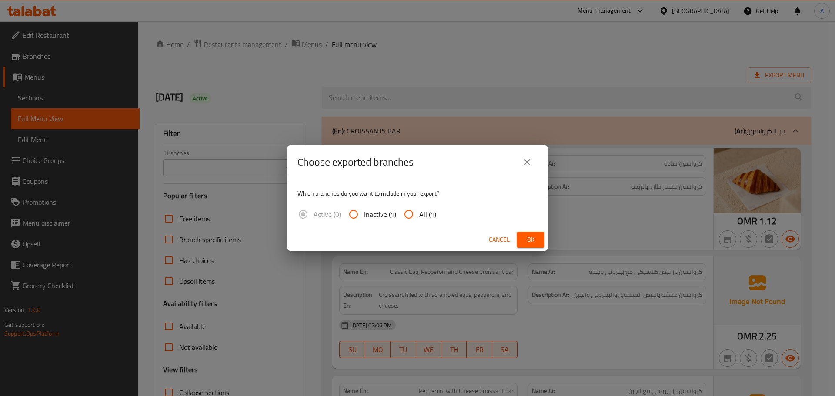
click at [418, 214] on input "All (1)" at bounding box center [408, 214] width 21 height 21
radio input "true"
click at [528, 238] on span "Ok" at bounding box center [531, 239] width 14 height 11
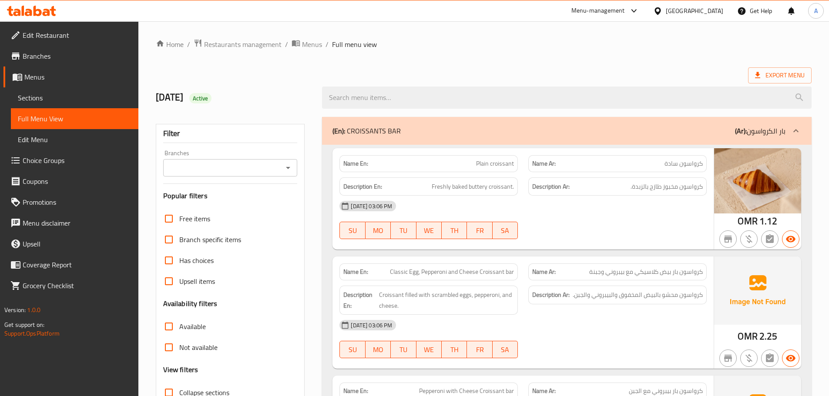
click at [60, 34] on span "Edit Restaurant" at bounding box center [77, 35] width 109 height 10
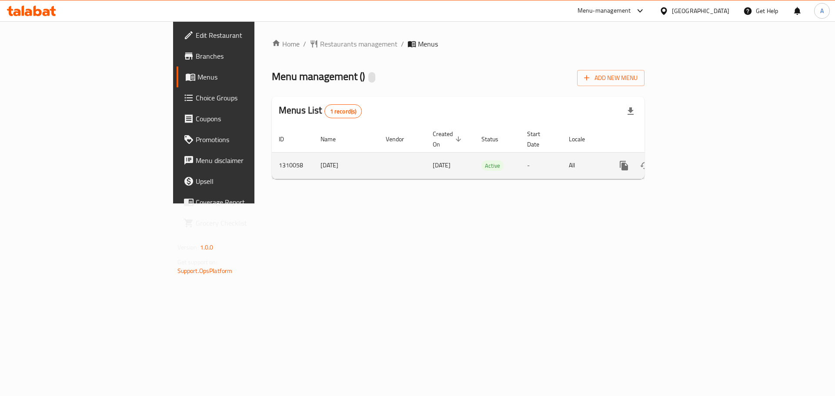
click at [692, 161] on icon "enhanced table" at bounding box center [687, 166] width 10 height 10
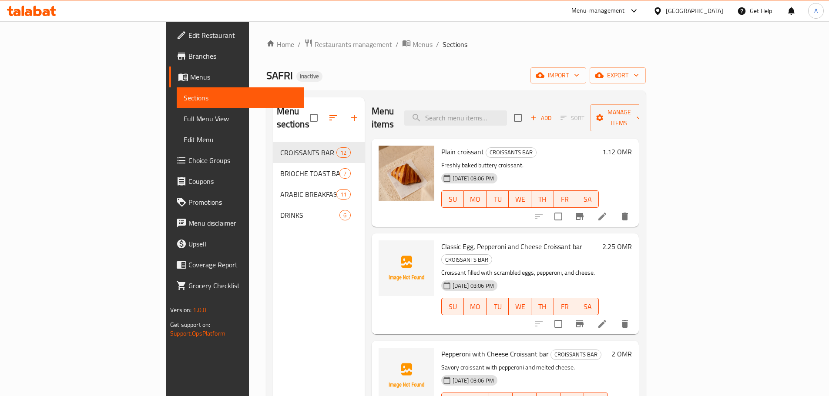
click at [177, 113] on link "Full Menu View" at bounding box center [240, 118] width 127 height 21
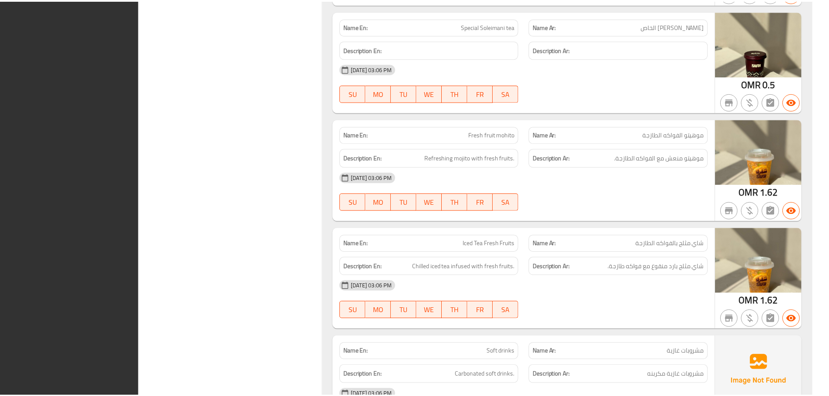
scroll to position [3882, 0]
